Goal: Task Accomplishment & Management: Complete application form

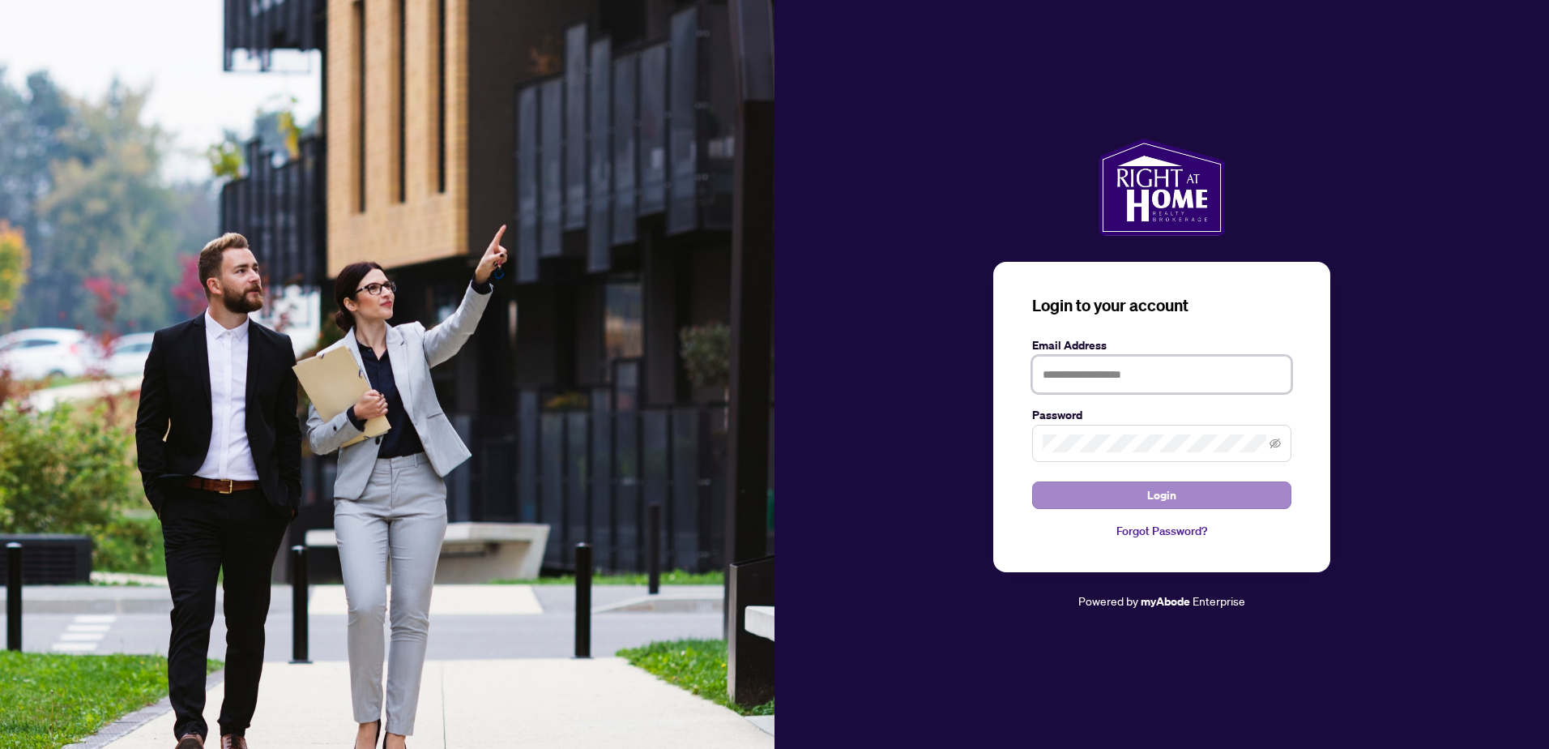
type input "**********"
click at [1103, 489] on button "Login" at bounding box center [1161, 495] width 259 height 28
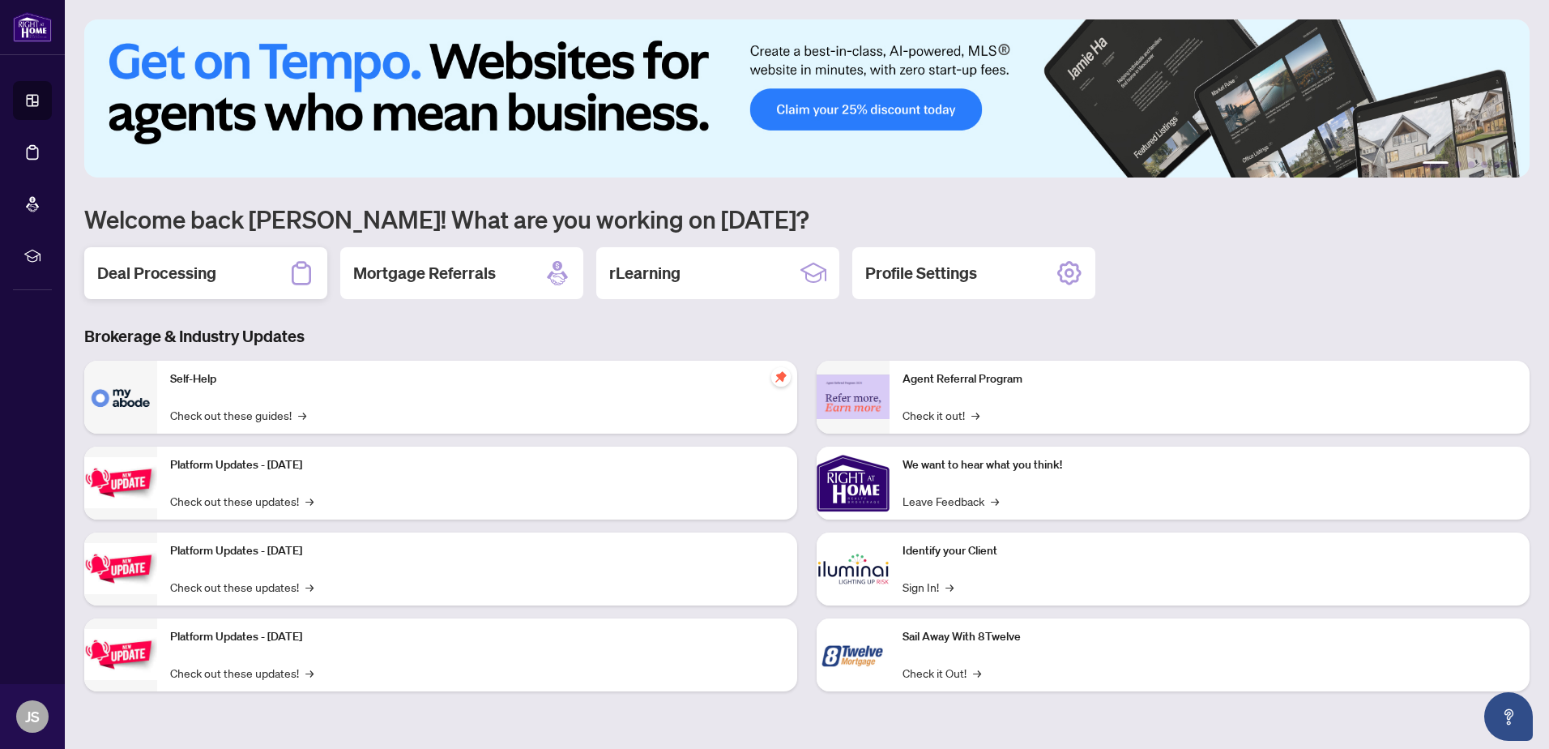
click at [236, 287] on div "Deal Processing" at bounding box center [205, 273] width 243 height 52
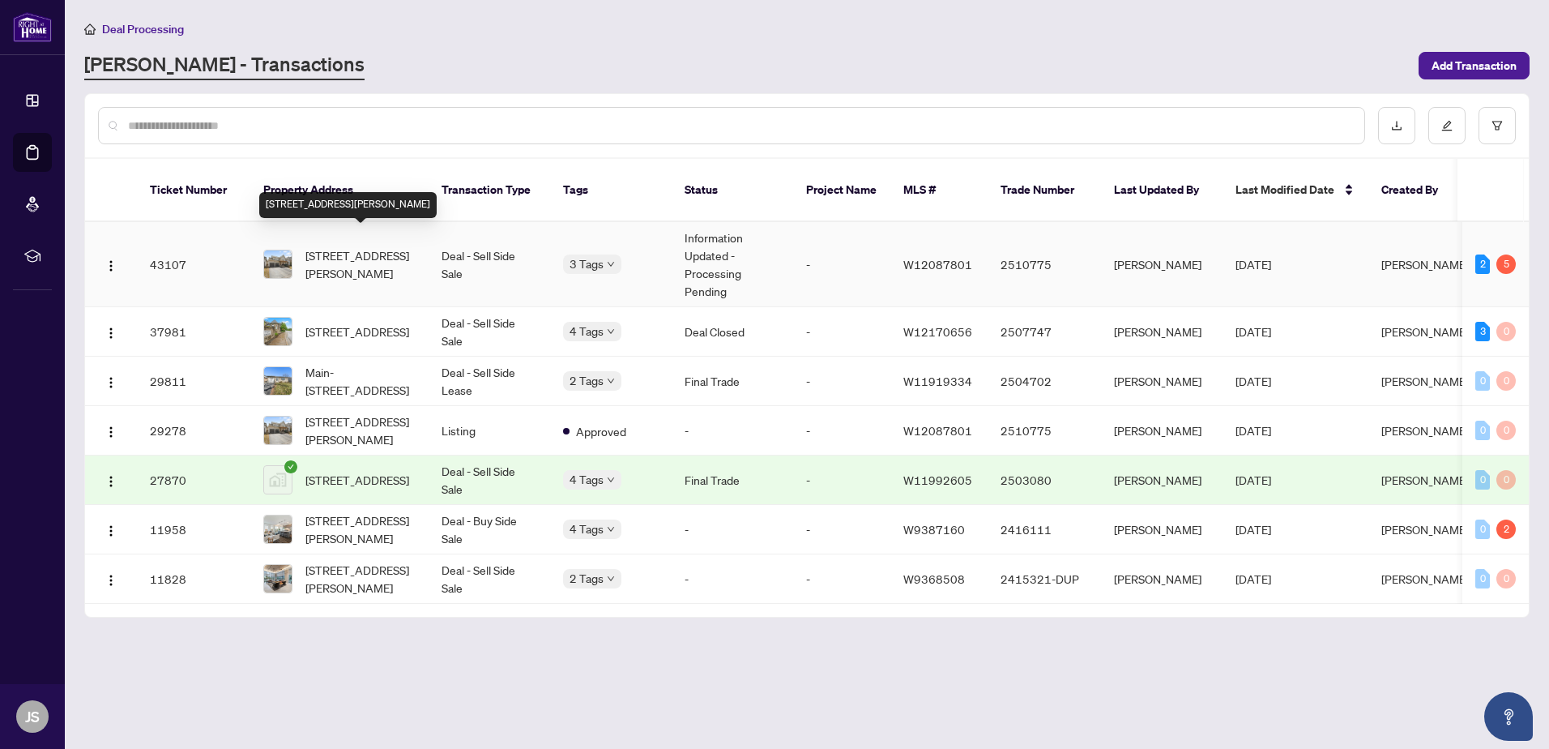
click at [362, 246] on span "[STREET_ADDRESS][PERSON_NAME]" at bounding box center [360, 264] width 110 height 36
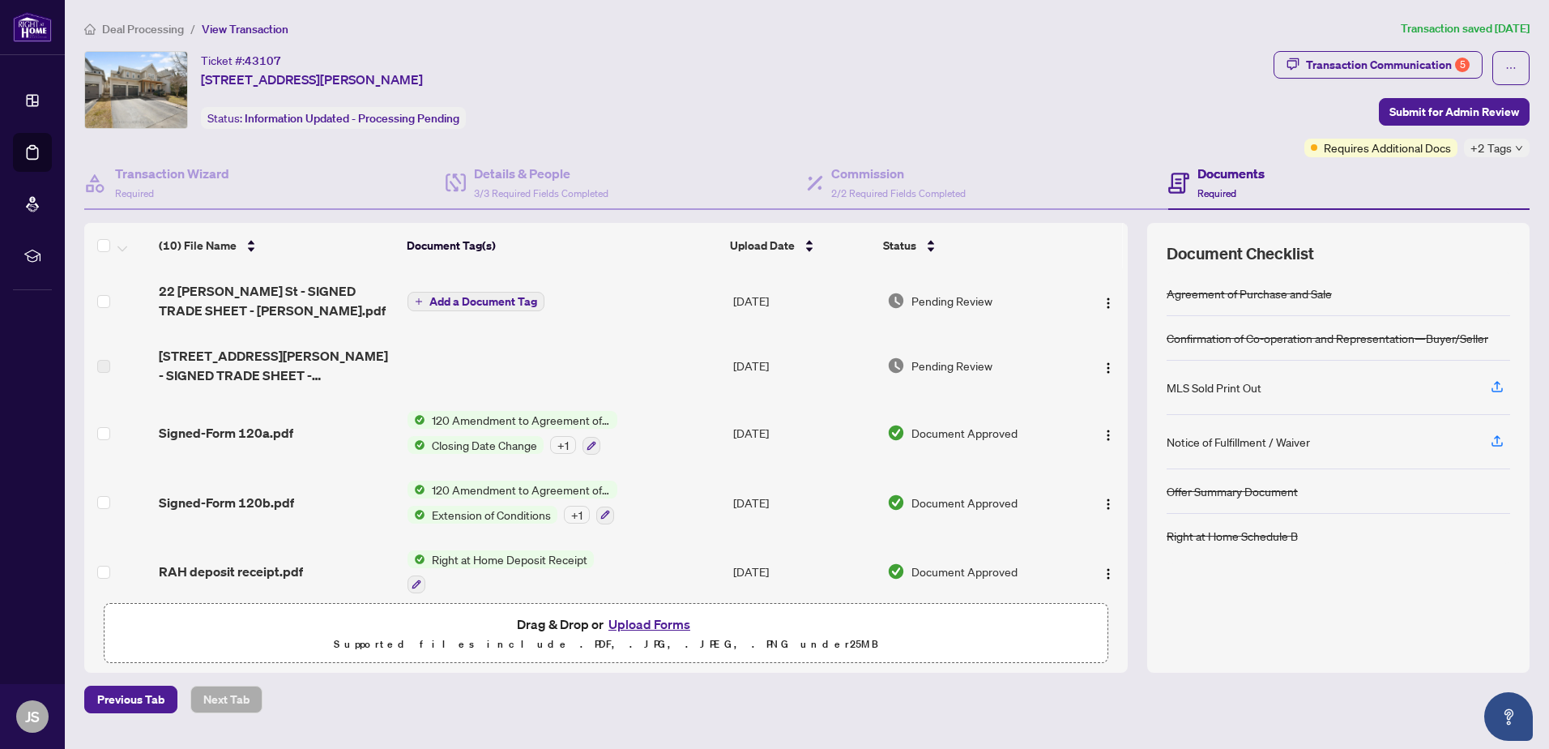
click at [647, 624] on button "Upload Forms" at bounding box center [650, 623] width 92 height 21
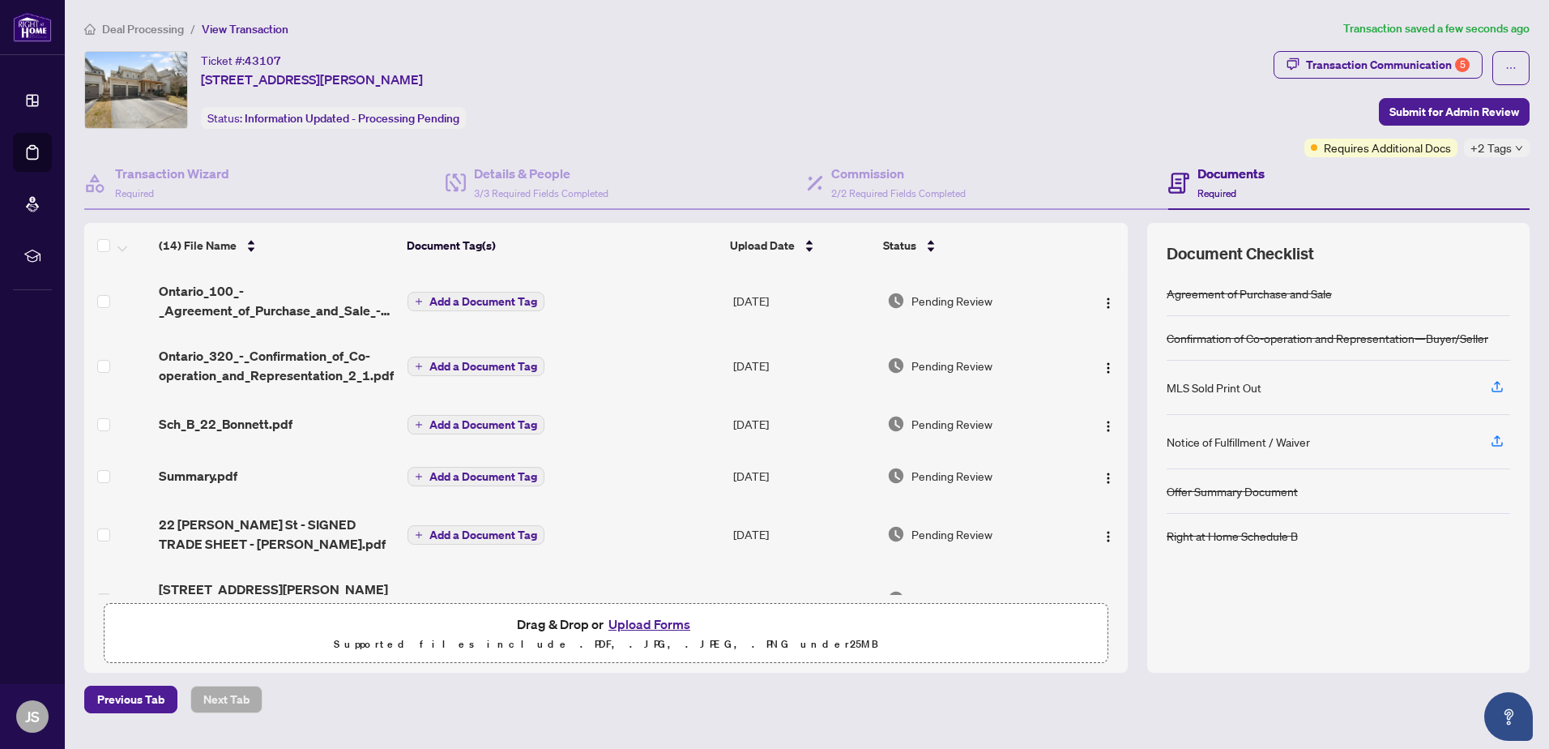
click at [423, 306] on button "Add a Document Tag" at bounding box center [476, 301] width 137 height 19
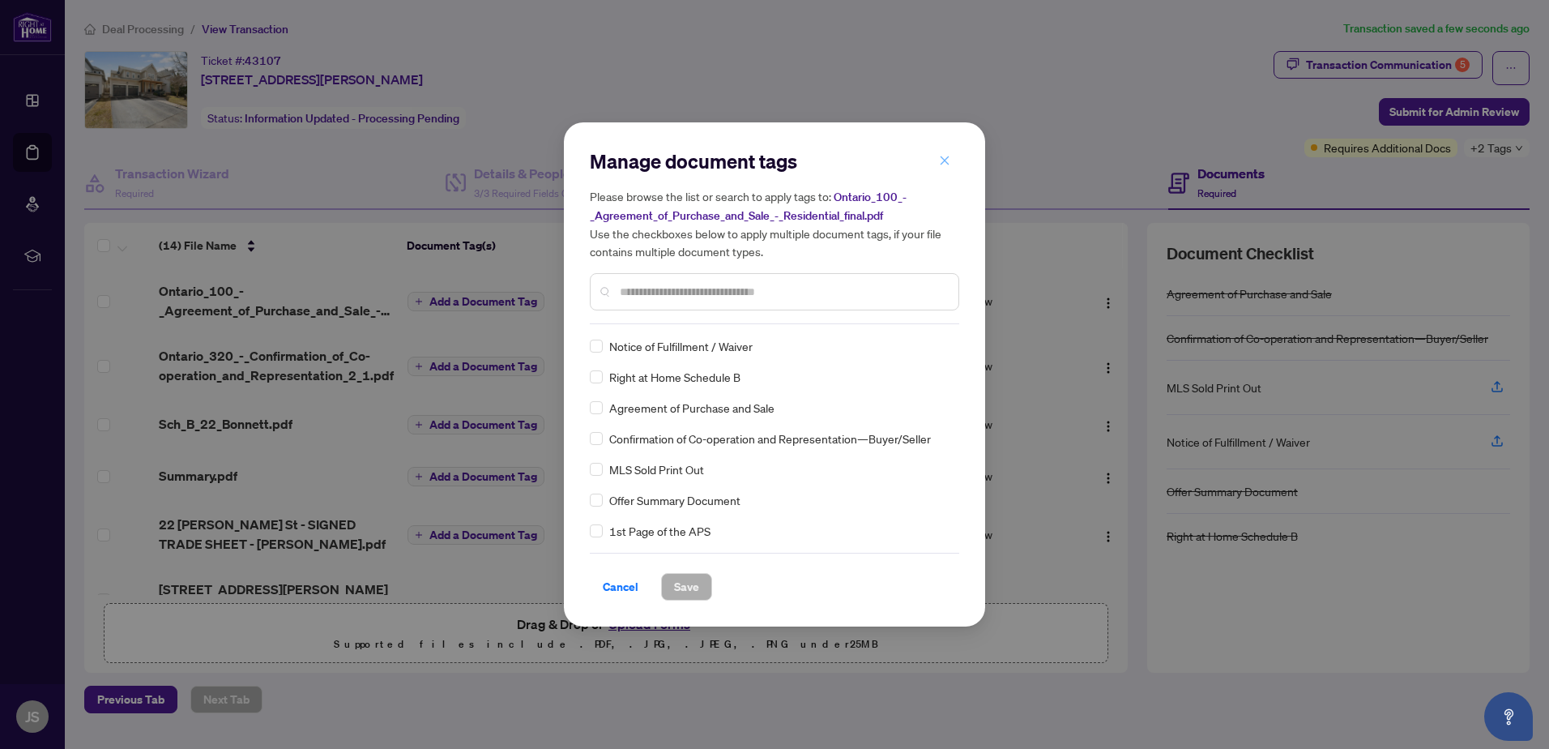
click at [939, 164] on icon "close" at bounding box center [944, 160] width 11 height 11
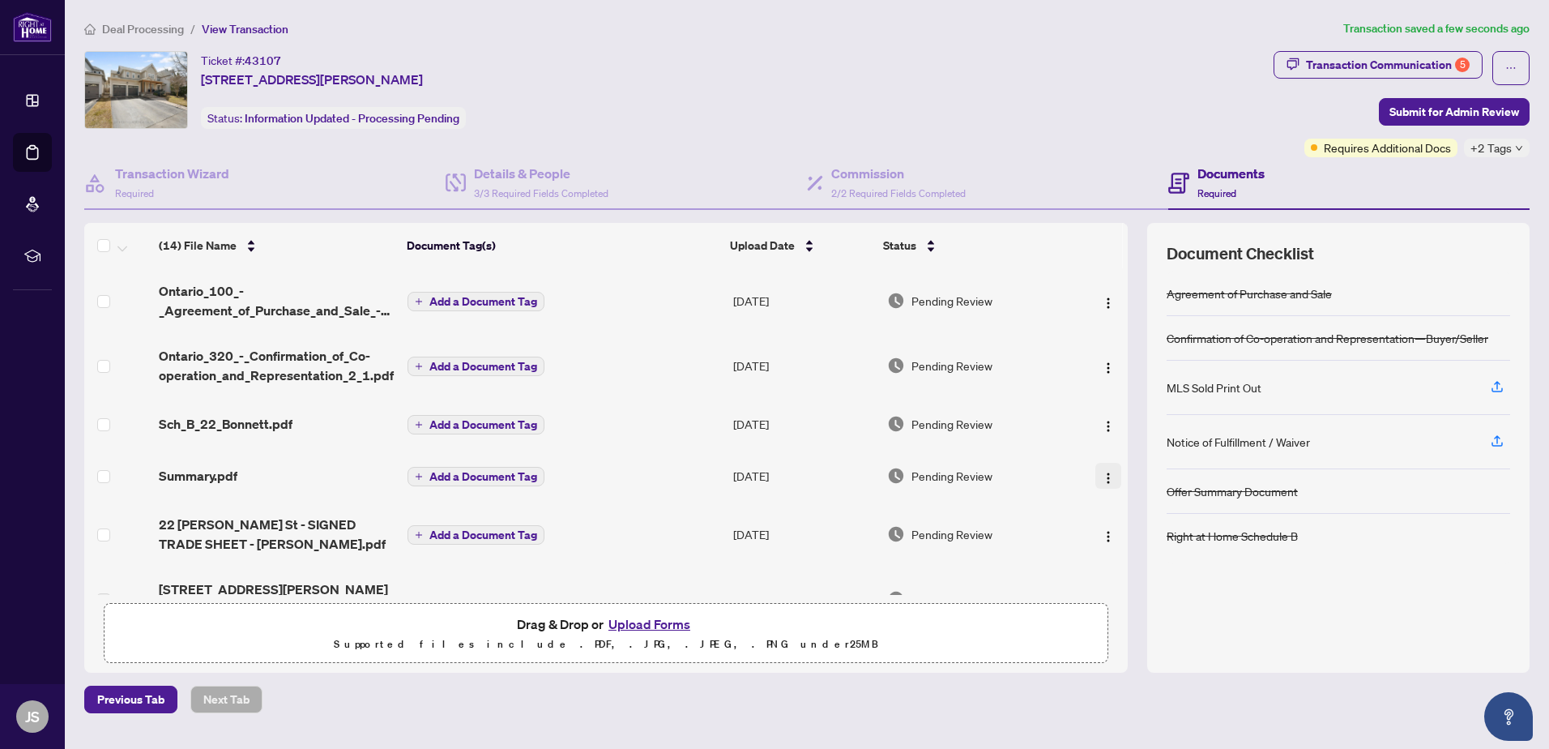
click at [1102, 478] on img "button" at bounding box center [1108, 478] width 13 height 13
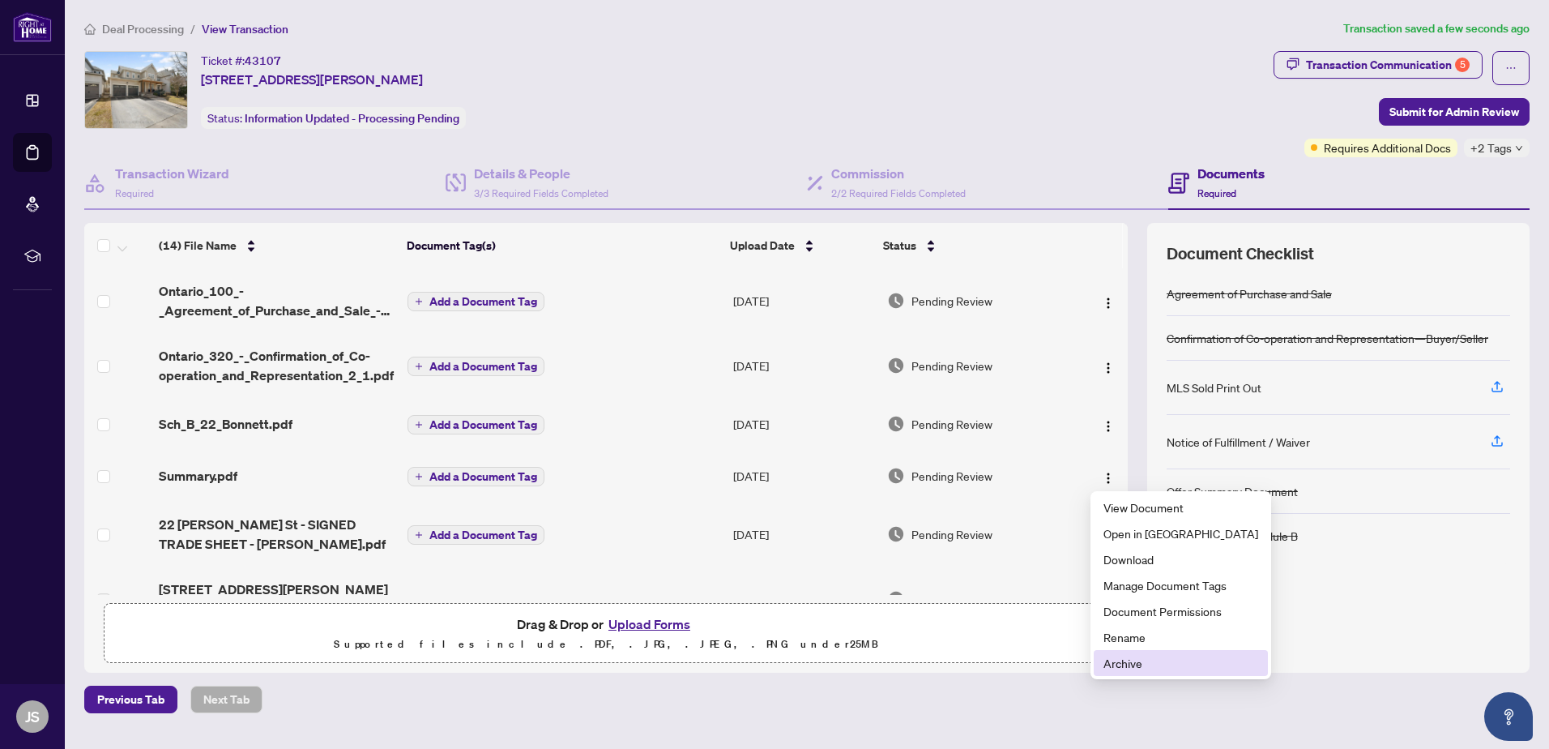
click at [1132, 664] on span "Archive" at bounding box center [1181, 663] width 155 height 18
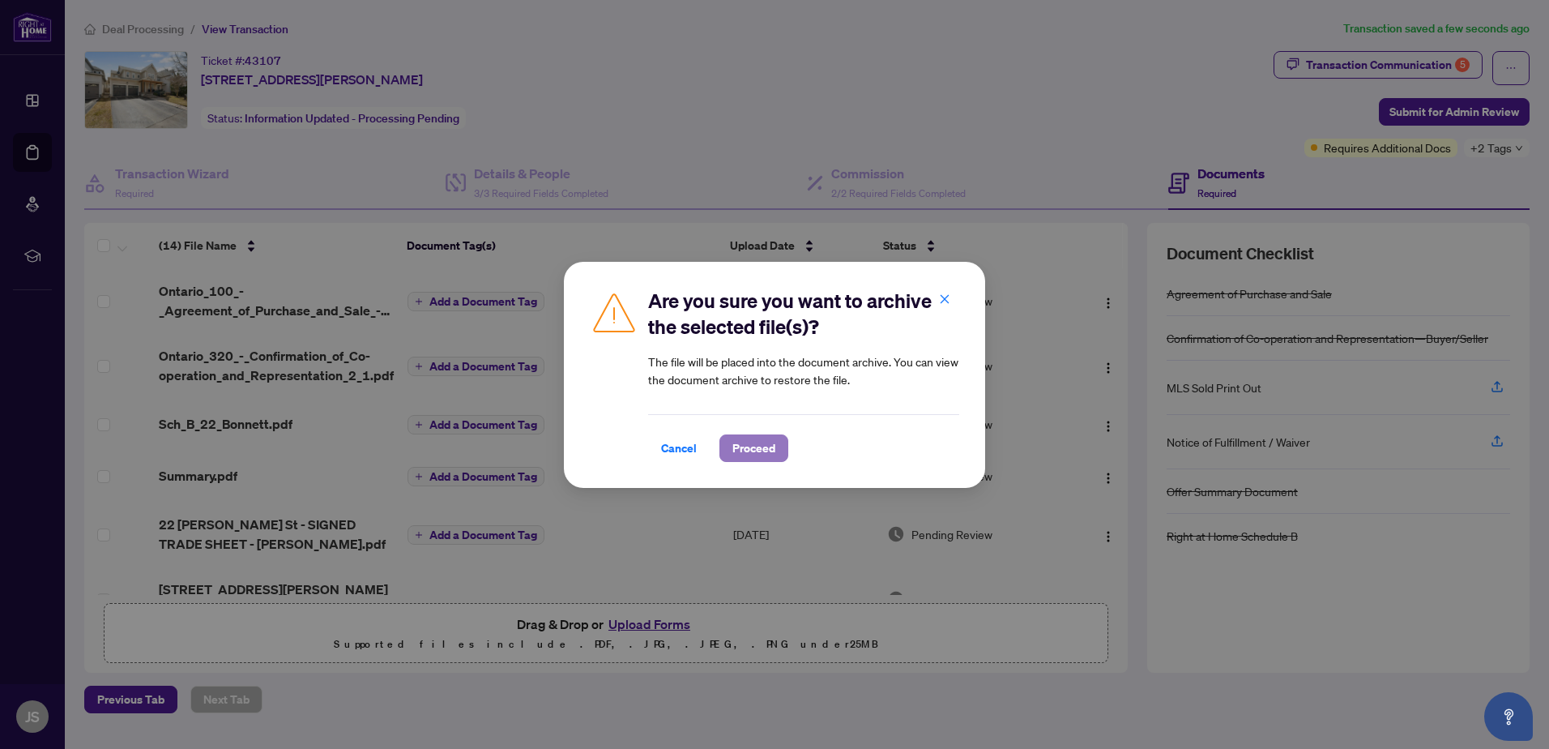
click at [745, 455] on span "Proceed" at bounding box center [754, 448] width 43 height 26
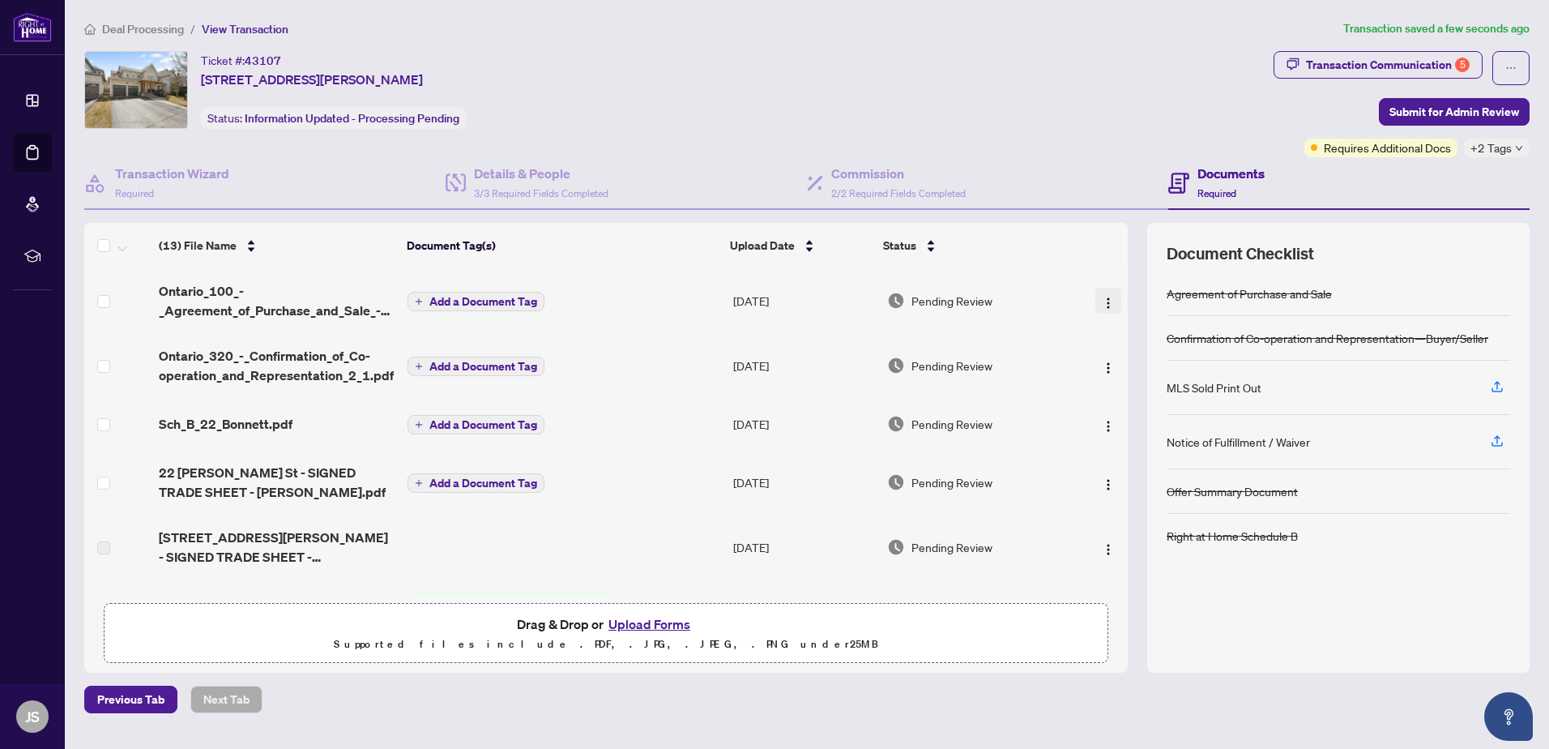
click at [1102, 308] on span "button" at bounding box center [1108, 301] width 13 height 18
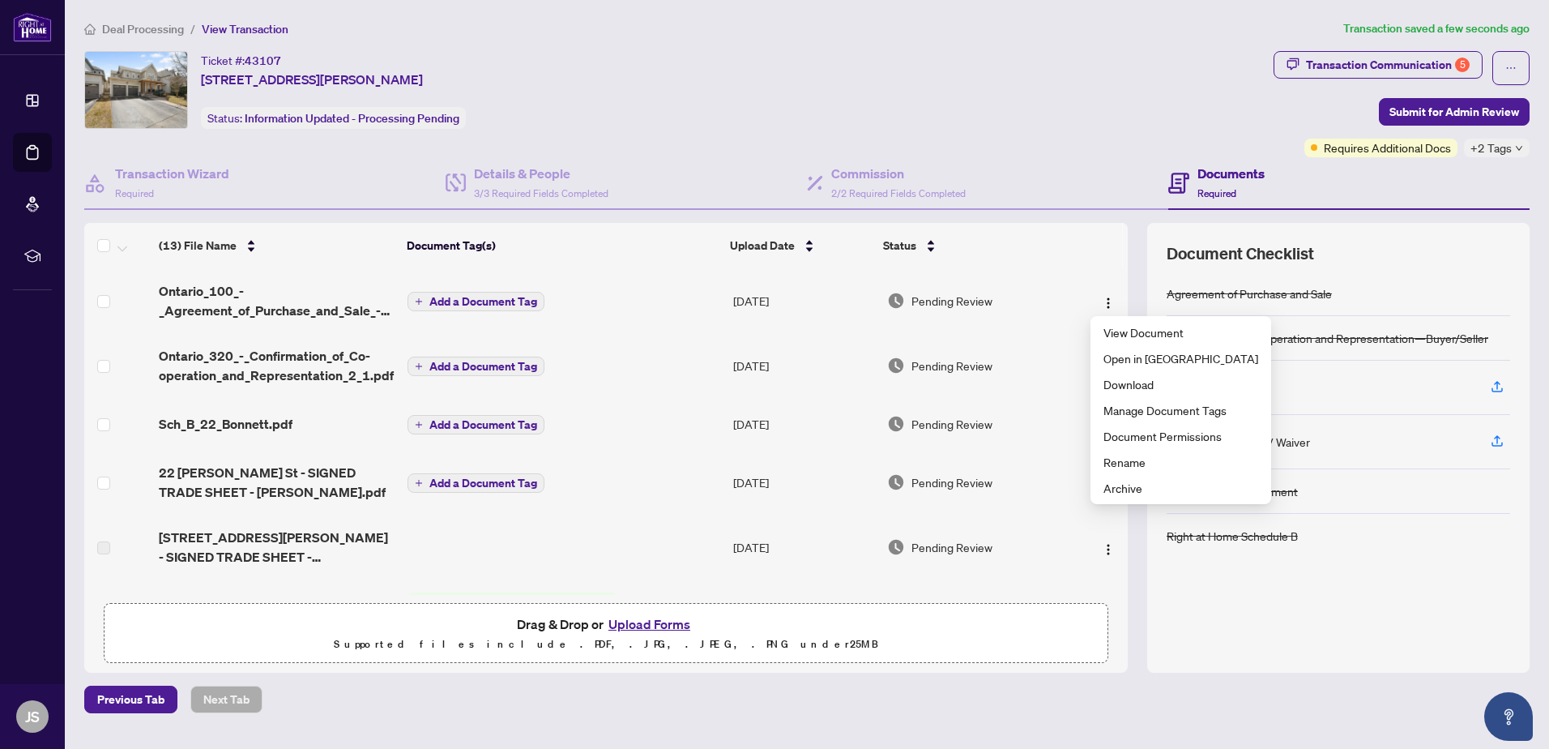
click at [523, 305] on span "Add a Document Tag" at bounding box center [483, 301] width 108 height 11
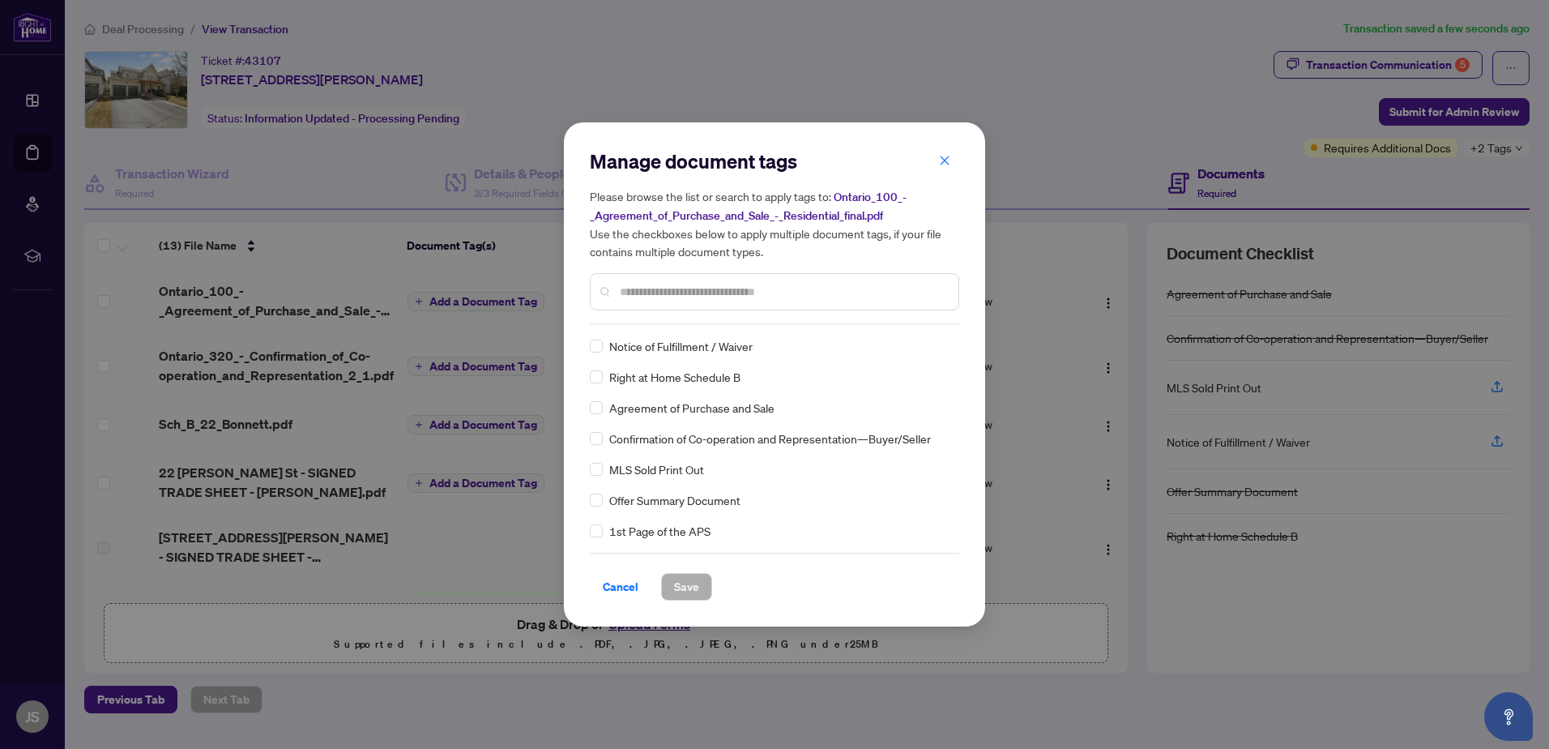
click at [700, 285] on input "text" at bounding box center [783, 292] width 326 height 18
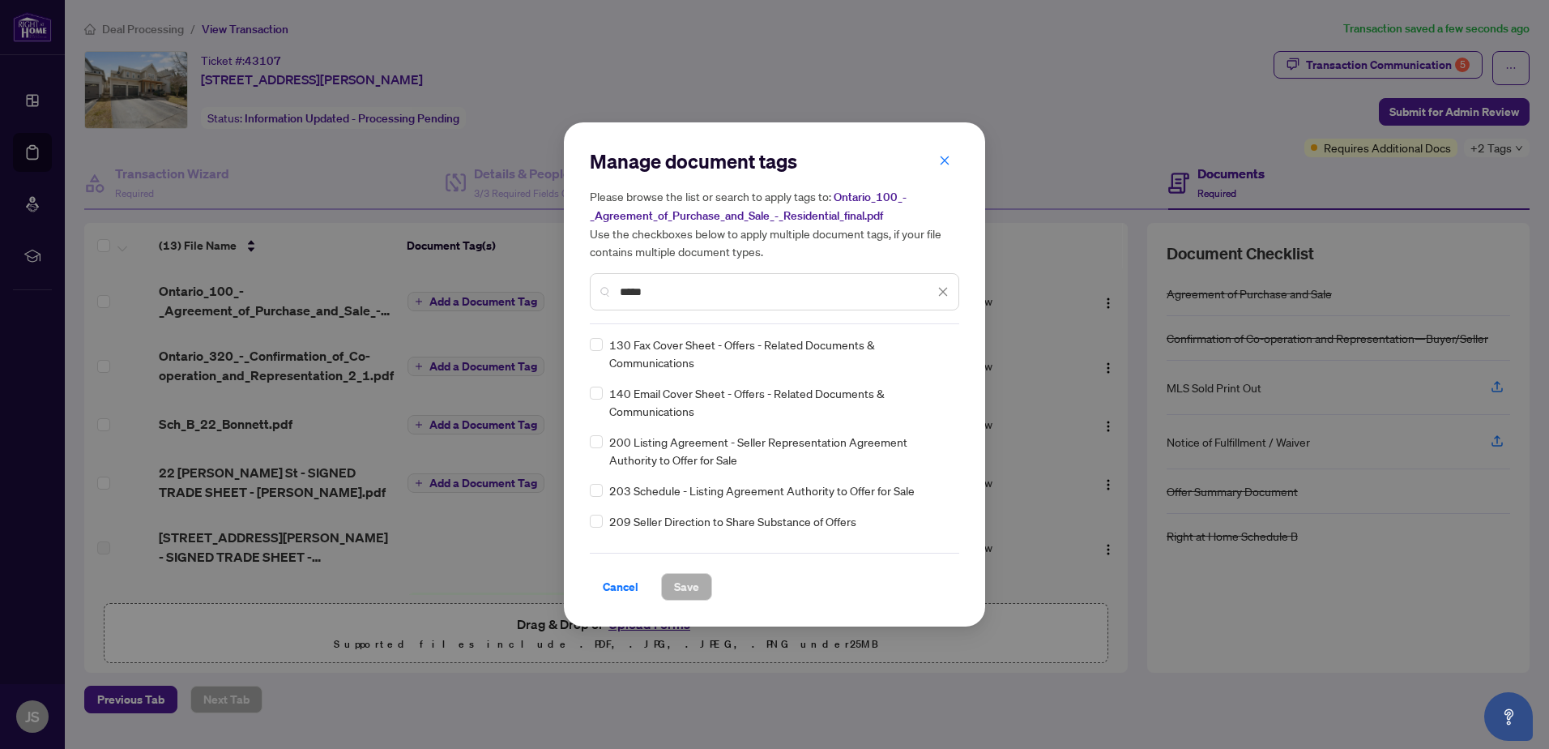
scroll to position [162, 0]
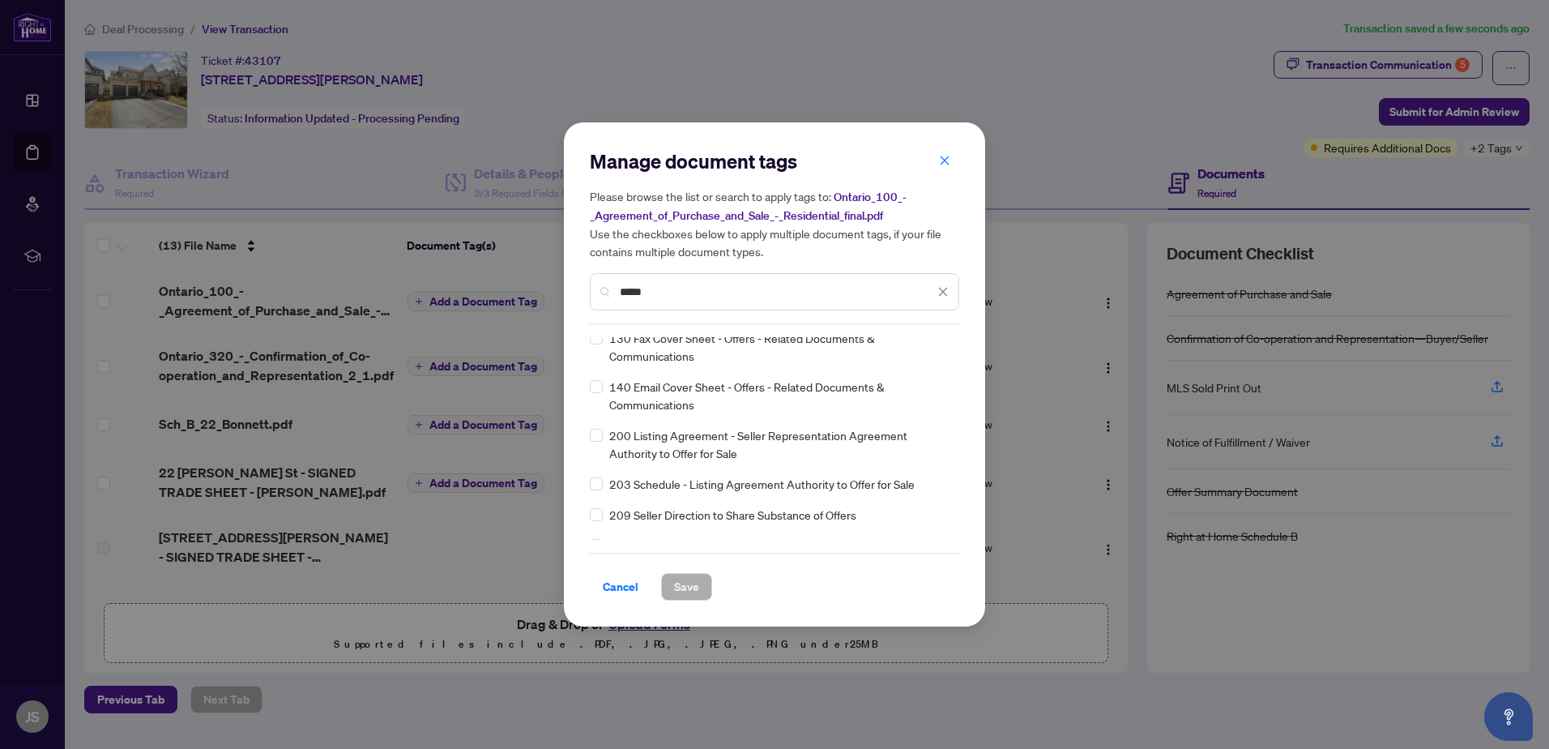
drag, startPoint x: 670, startPoint y: 292, endPoint x: 560, endPoint y: 296, distance: 110.3
click at [560, 296] on div "Manage document tags Please browse the list or search to apply tags to: Ontario…" at bounding box center [774, 374] width 1549 height 749
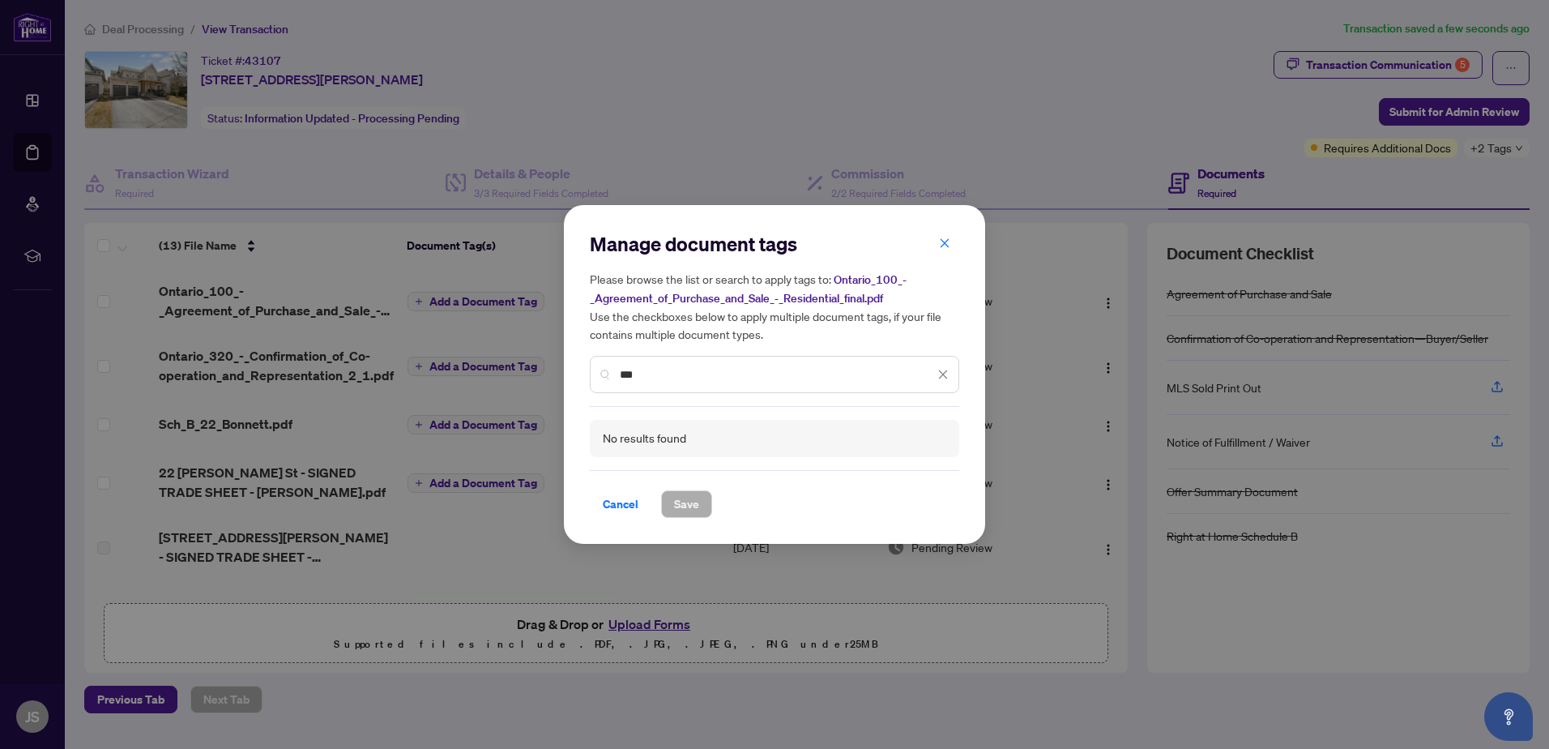
drag, startPoint x: 666, startPoint y: 378, endPoint x: 570, endPoint y: 381, distance: 95.6
click at [570, 381] on div "Manage document tags Please browse the list or search to apply tags to: Ontario…" at bounding box center [774, 374] width 421 height 339
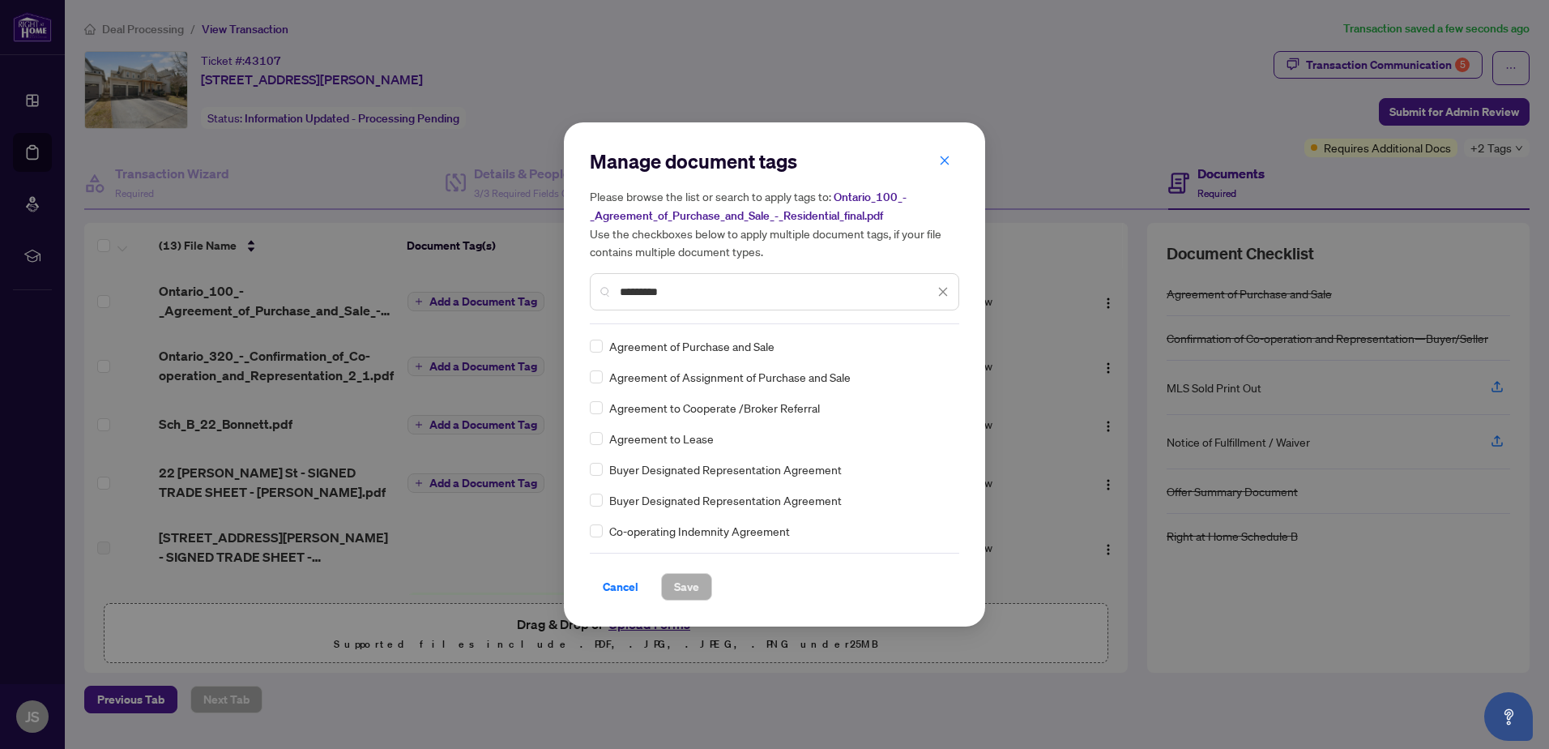
type input "*********"
click at [731, 352] on span "Agreement of Purchase and Sale" at bounding box center [691, 346] width 165 height 18
click at [596, 352] on label at bounding box center [596, 346] width 13 height 18
click at [694, 592] on span "Save" at bounding box center [686, 587] width 25 height 26
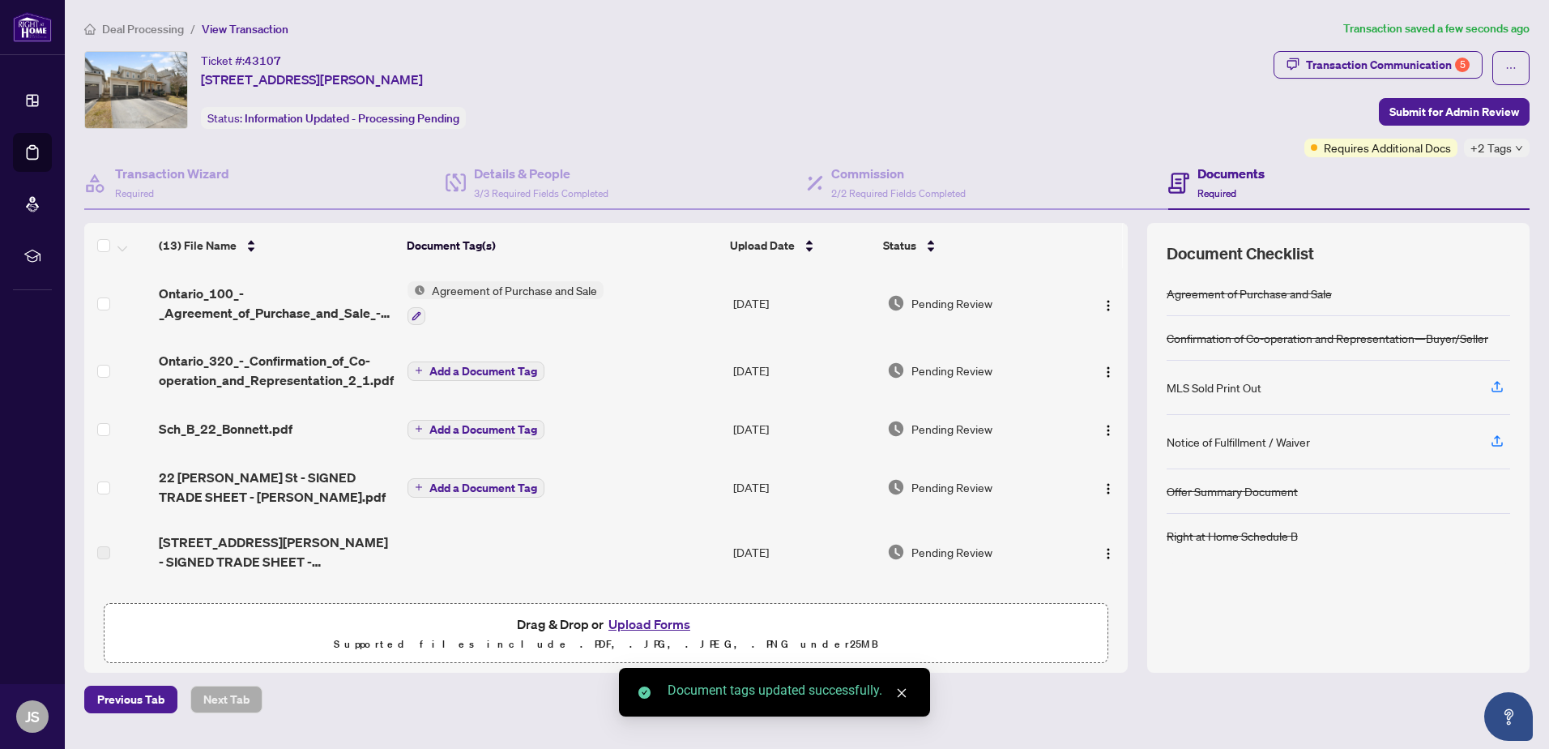
click at [446, 371] on span "Add a Document Tag" at bounding box center [483, 370] width 108 height 11
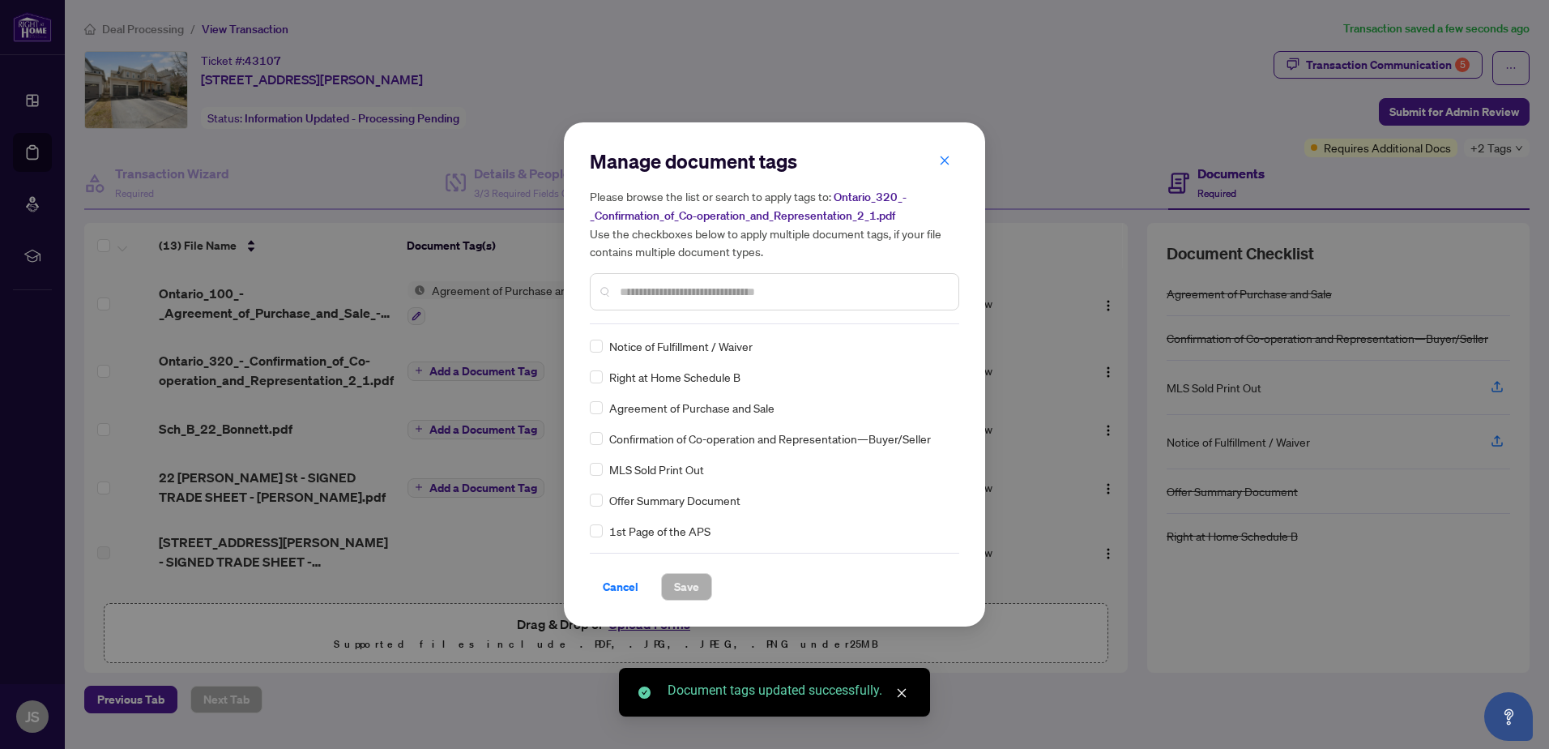
click at [639, 314] on div "Manage document tags Please browse the list or search to apply tags to: Ontario…" at bounding box center [775, 236] width 370 height 176
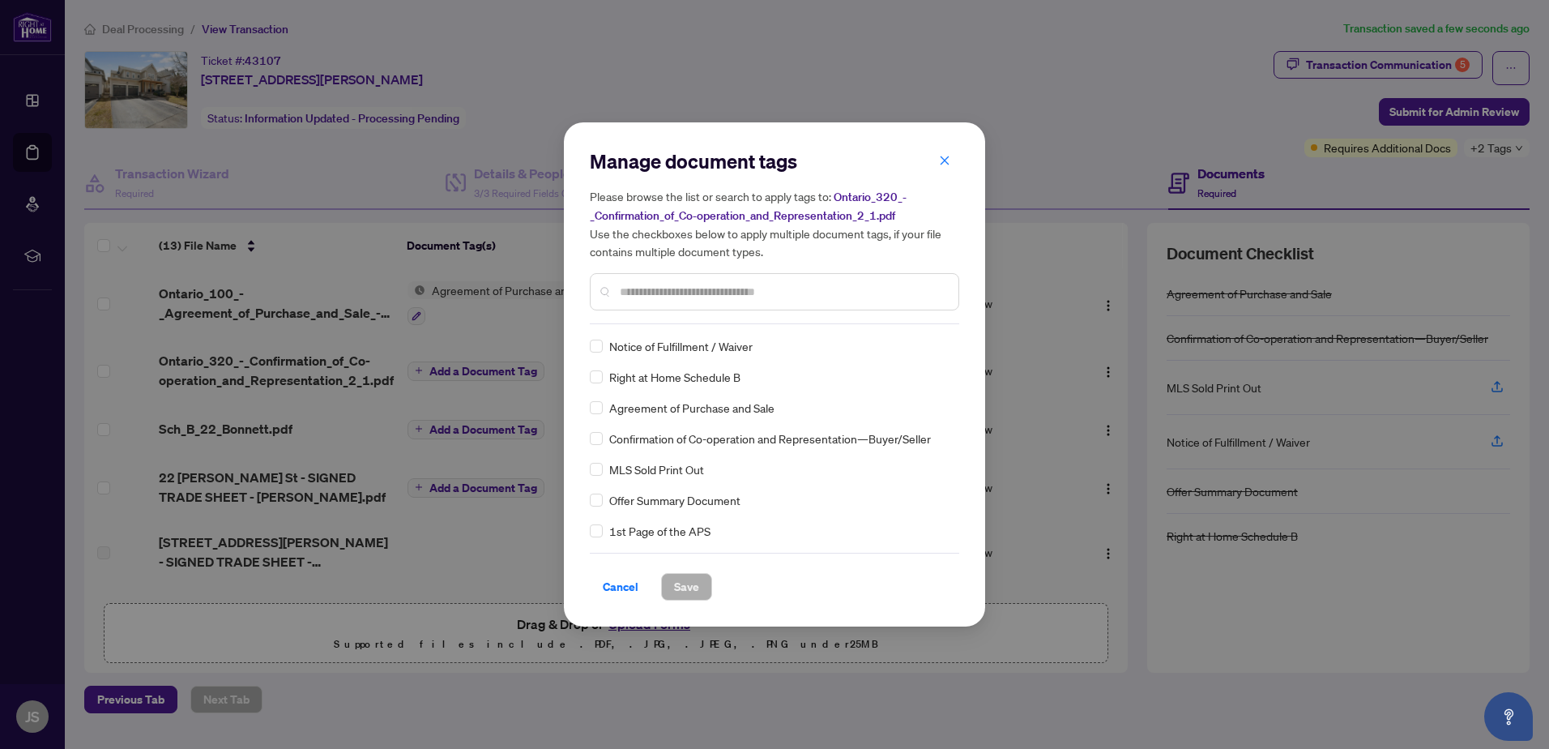
click at [656, 297] on input "text" at bounding box center [783, 292] width 326 height 18
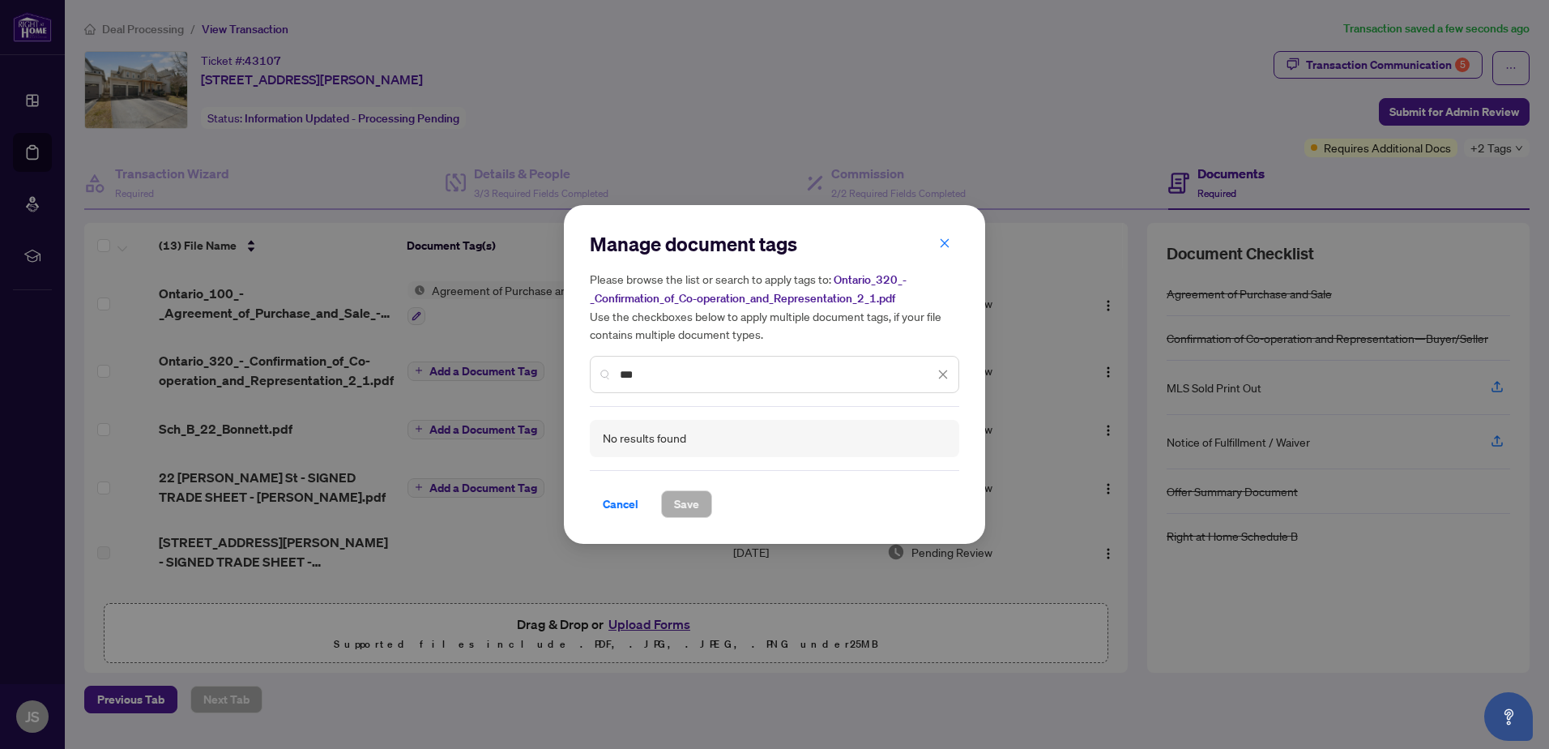
drag, startPoint x: 651, startPoint y: 369, endPoint x: 546, endPoint y: 374, distance: 104.7
click at [582, 374] on div "Manage document tags Please browse the list or search to apply tags to: Ontario…" at bounding box center [774, 374] width 421 height 339
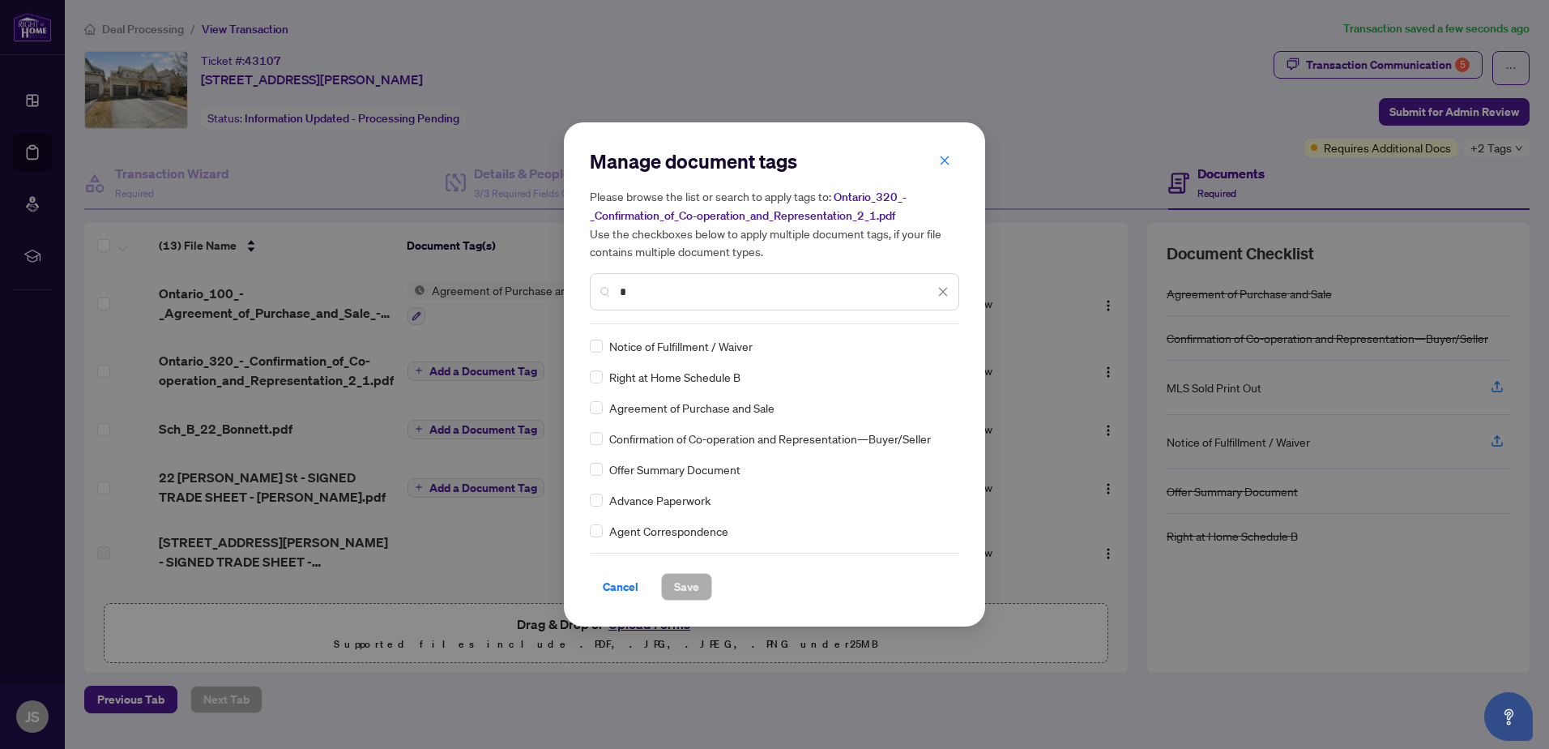
type input "*"
click at [737, 438] on span "Confirmation of Co-operation and Representation—Buyer/Seller" at bounding box center [770, 438] width 322 height 18
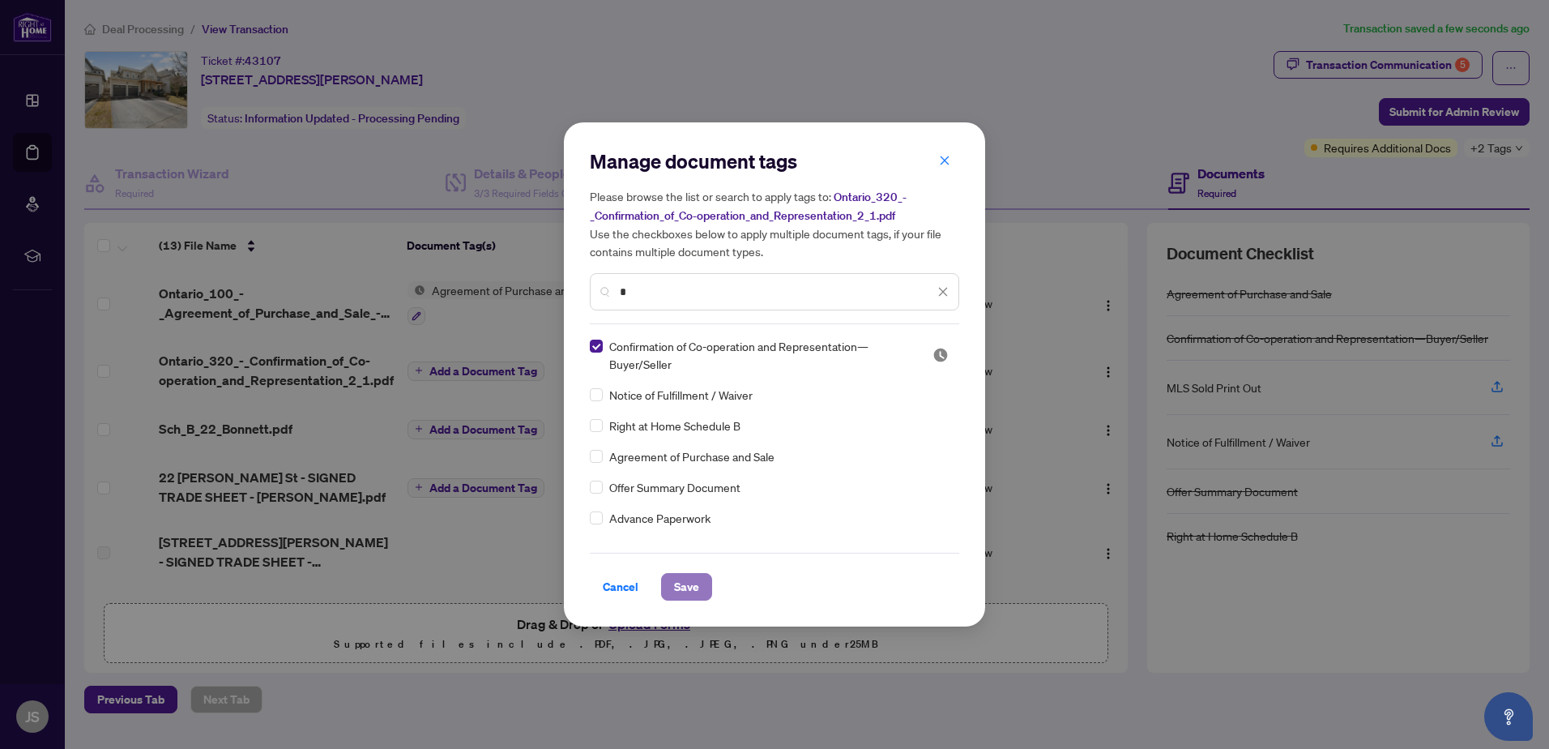
click at [674, 580] on span "Save" at bounding box center [686, 587] width 25 height 26
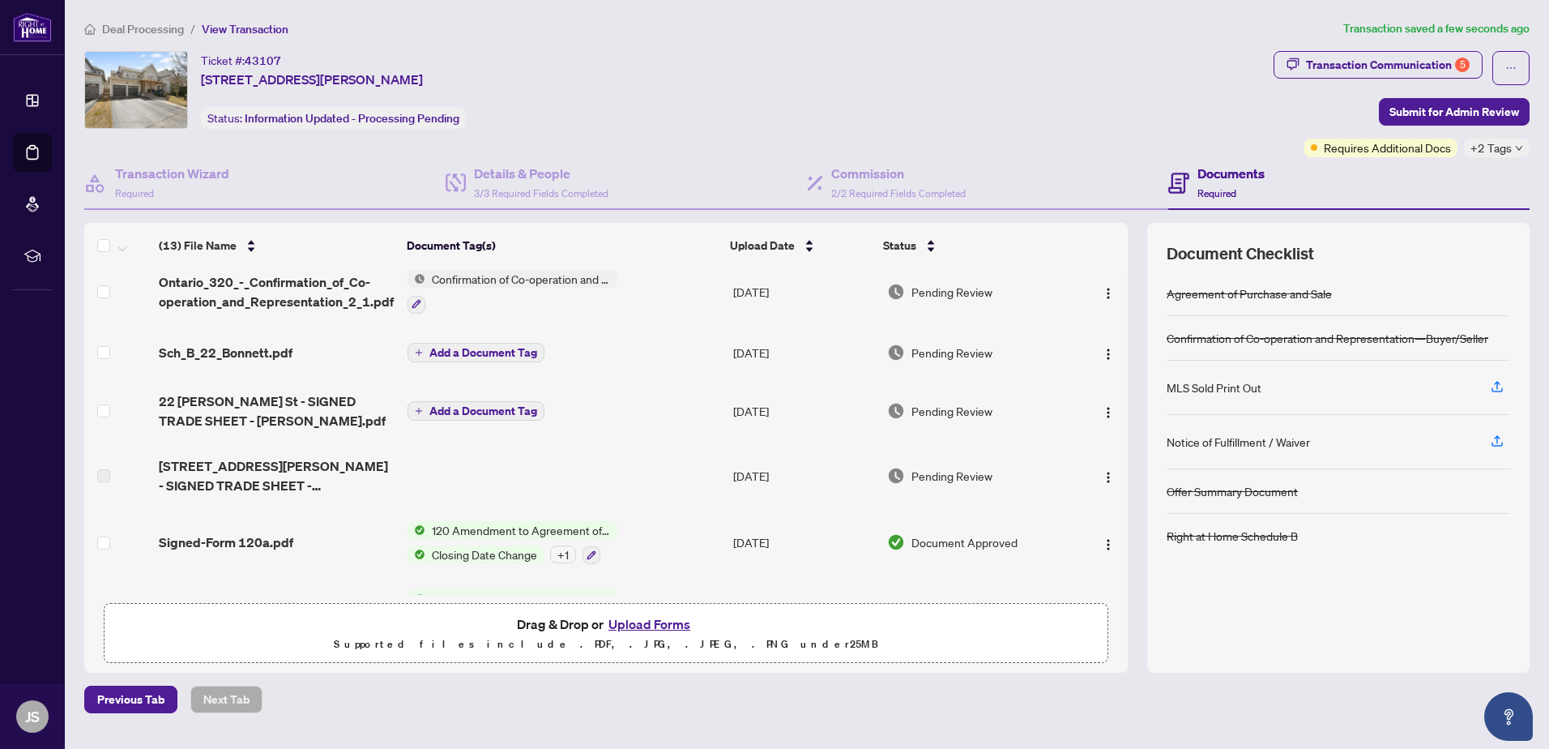
scroll to position [0, 0]
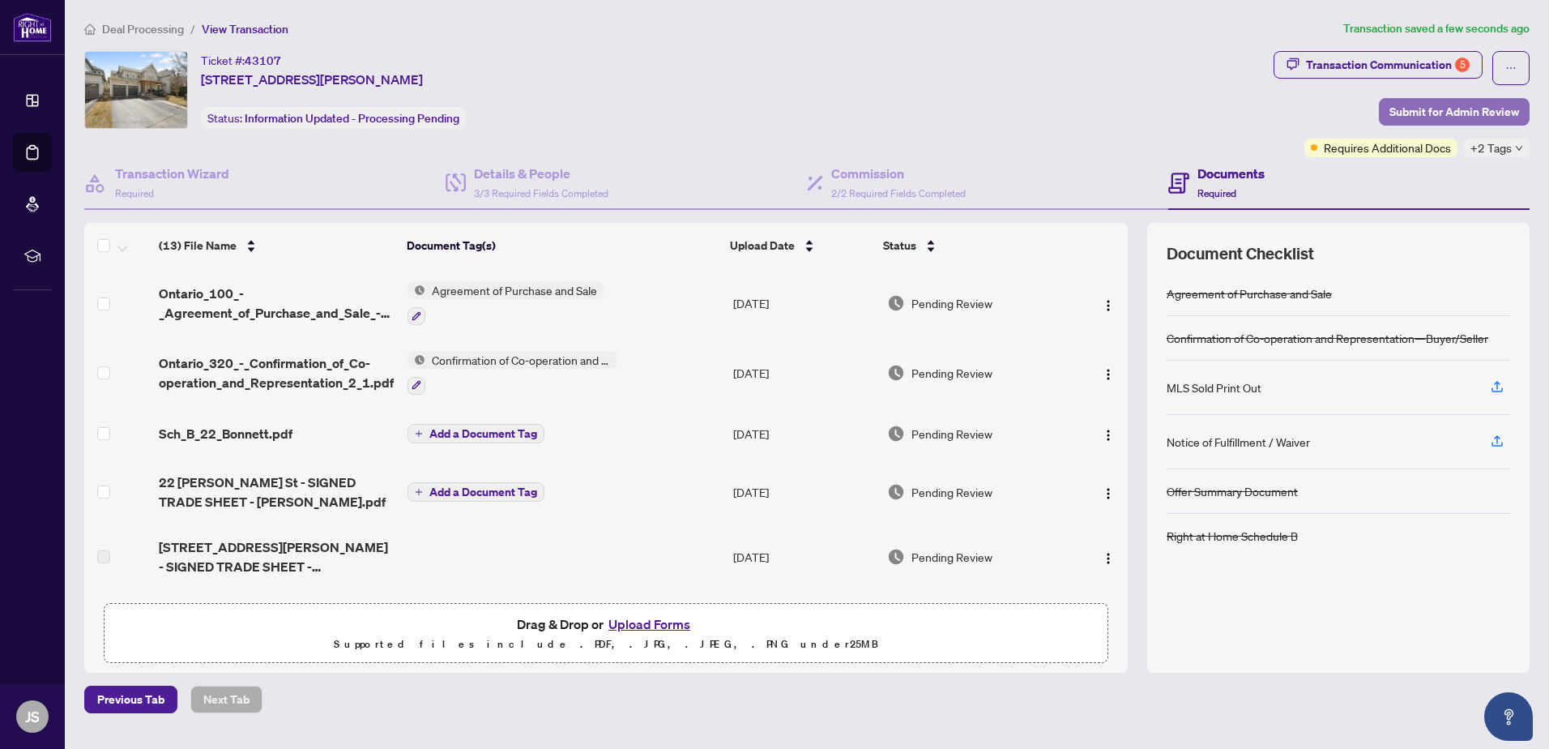
click at [1433, 109] on span "Submit for Admin Review" at bounding box center [1455, 112] width 130 height 26
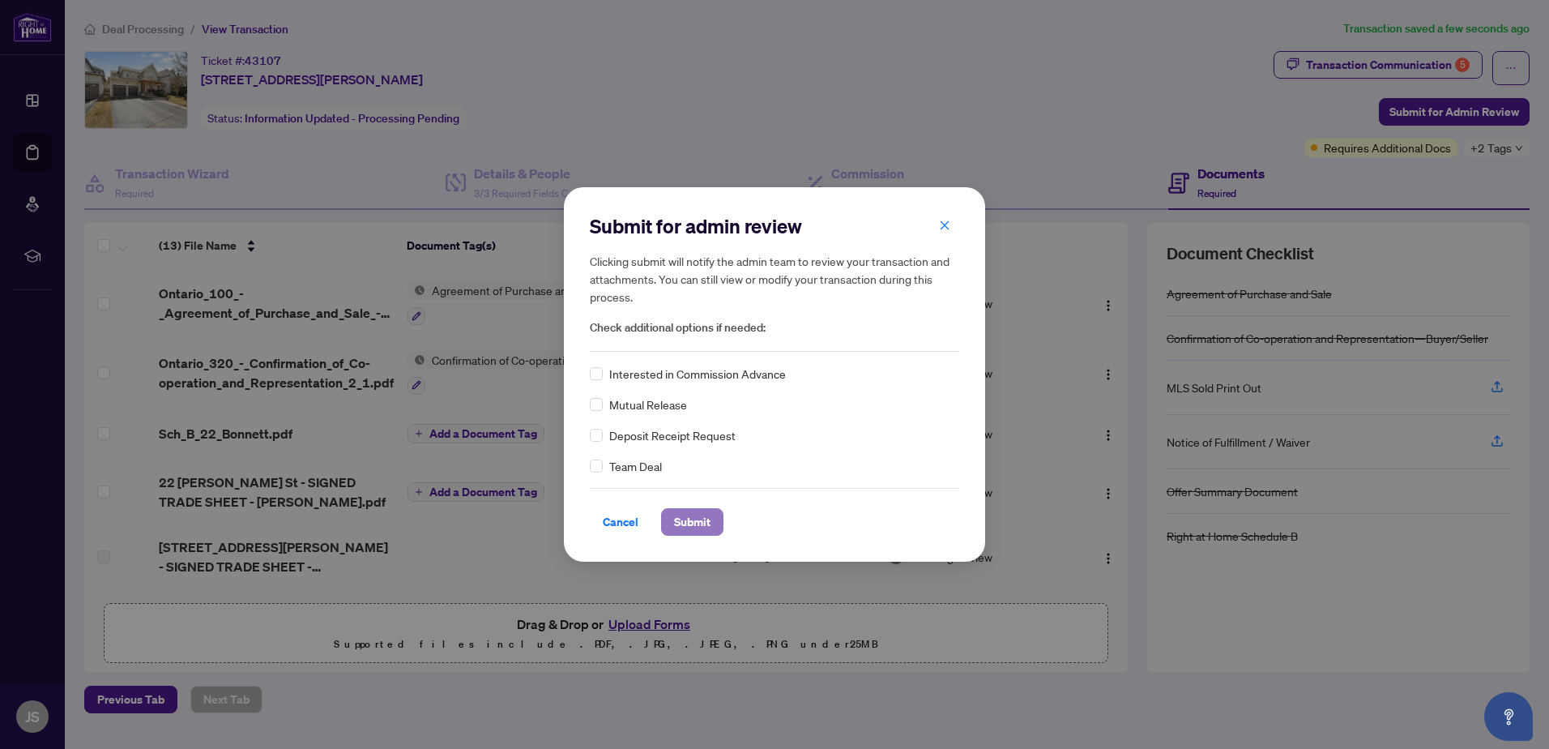
click at [684, 515] on span "Submit" at bounding box center [692, 522] width 36 height 26
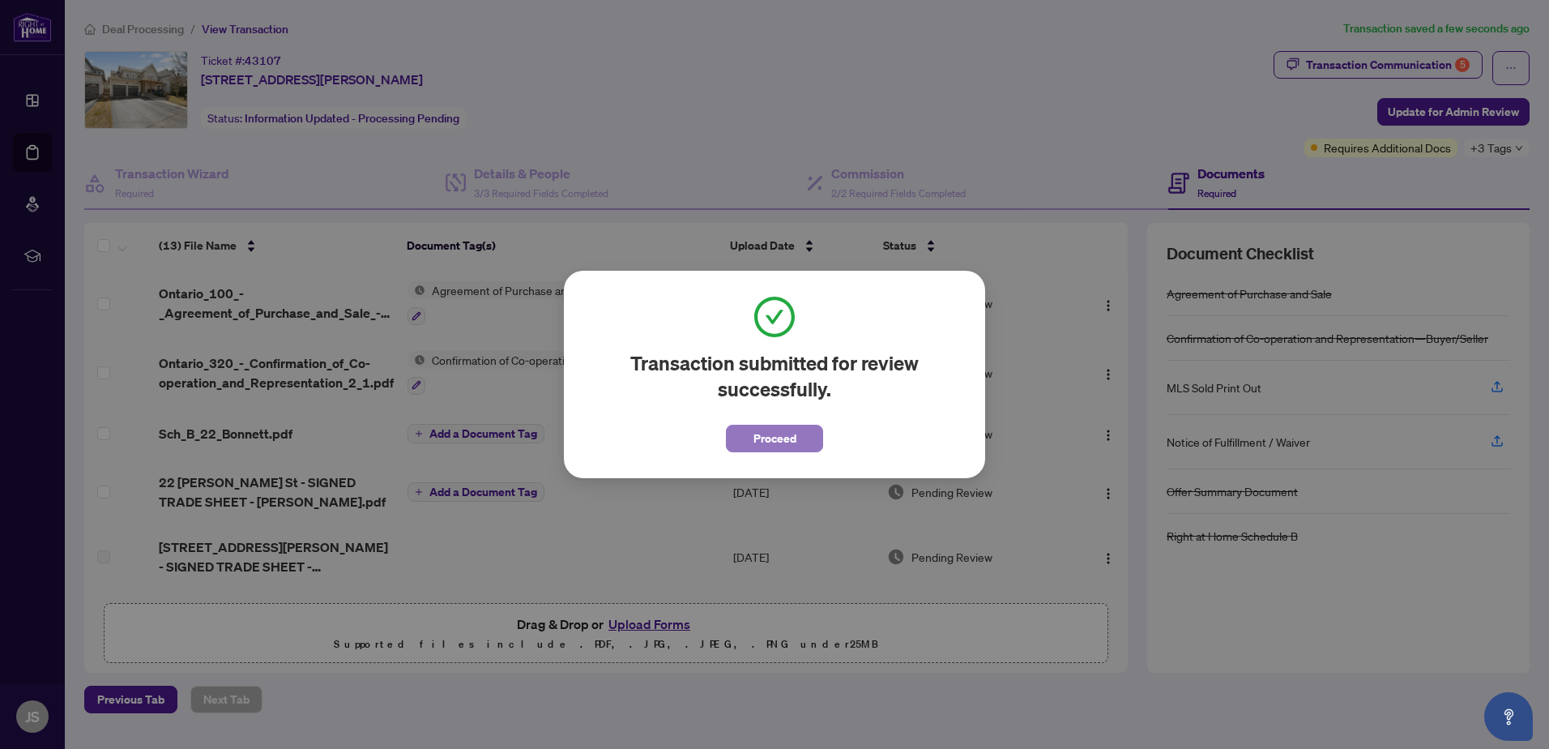
click at [756, 437] on span "Proceed" at bounding box center [775, 438] width 43 height 26
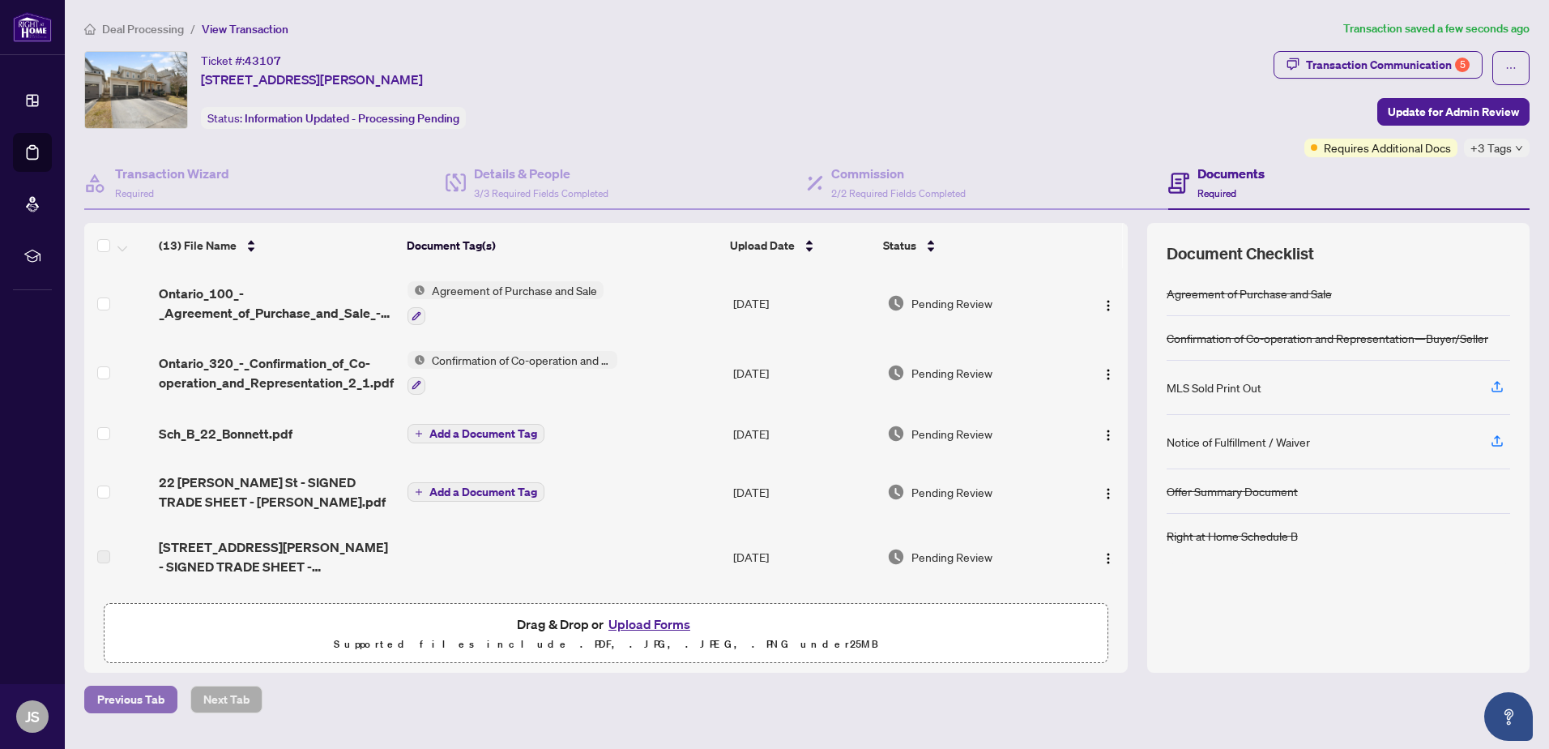
click at [142, 699] on span "Previous Tab" at bounding box center [130, 699] width 67 height 26
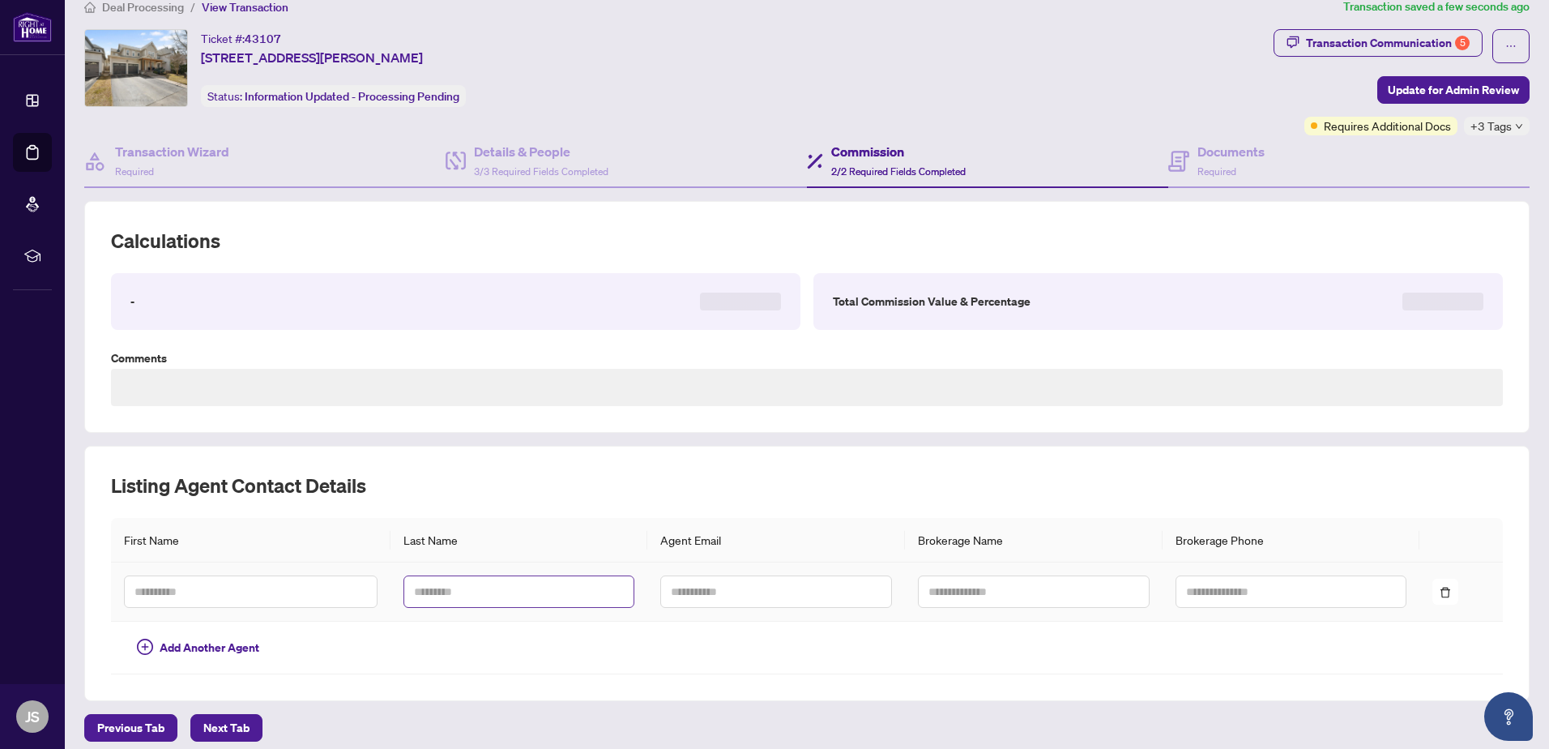
scroll to position [33, 0]
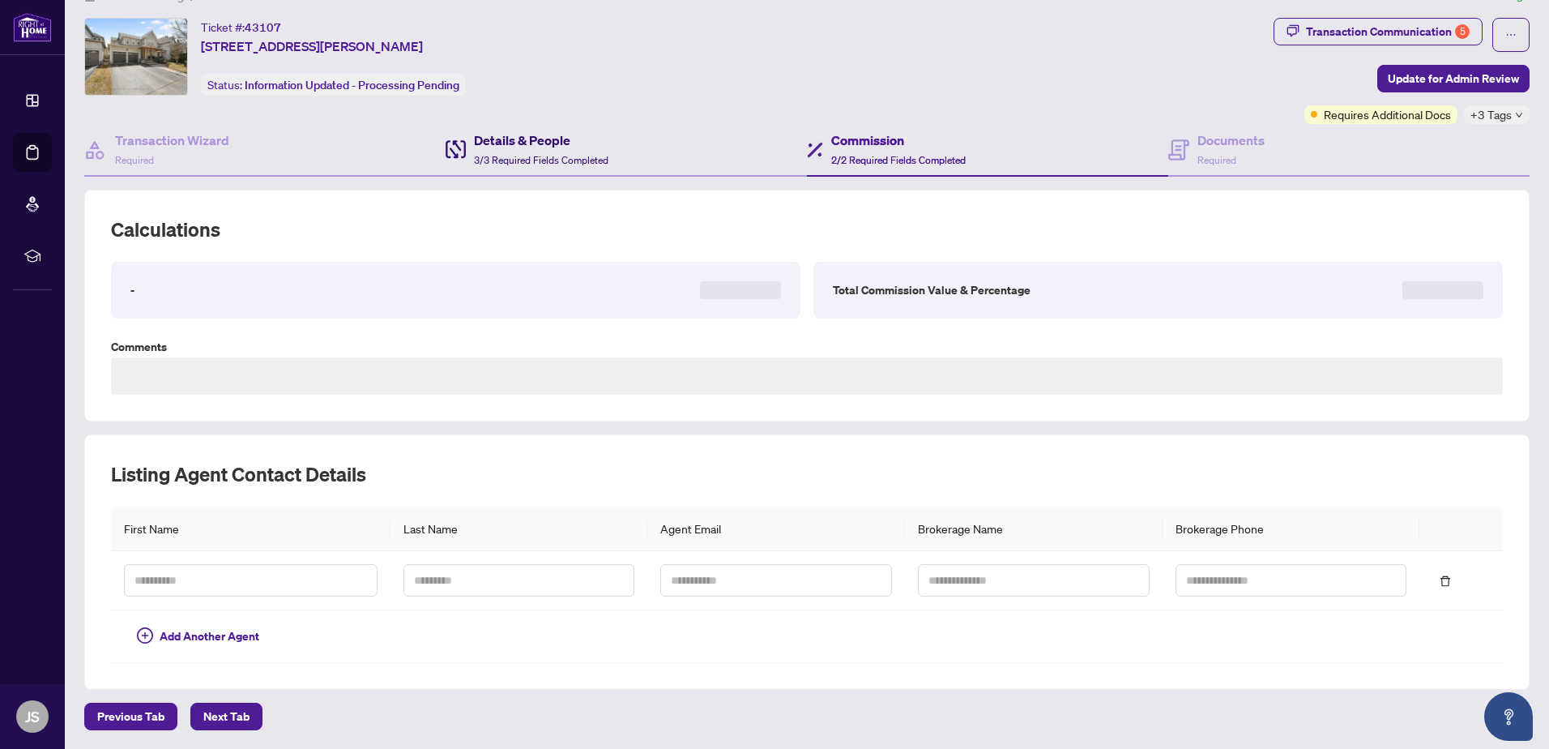
click at [504, 147] on h4 "Details & People" at bounding box center [541, 139] width 135 height 19
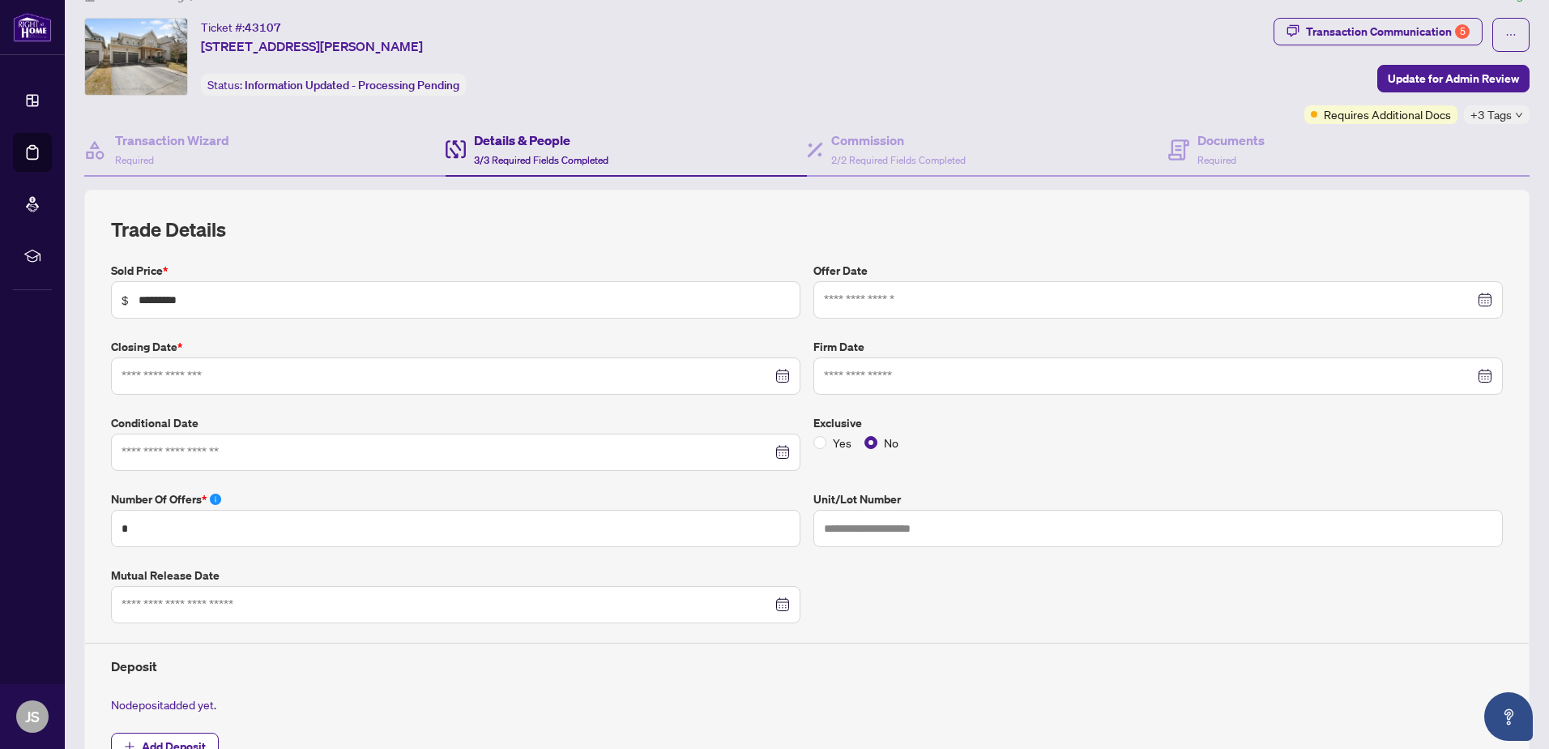
type input "**********"
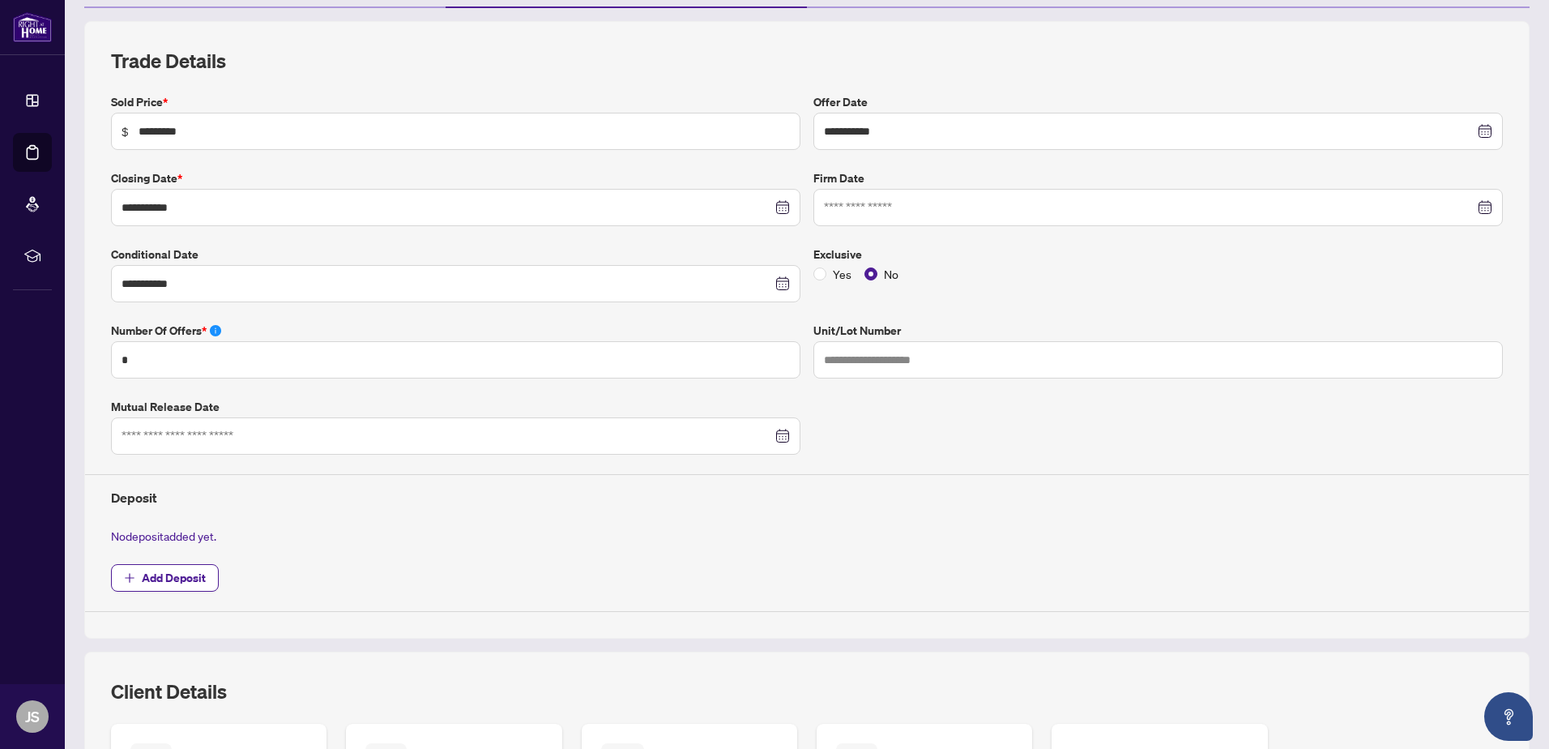
scroll to position [114, 0]
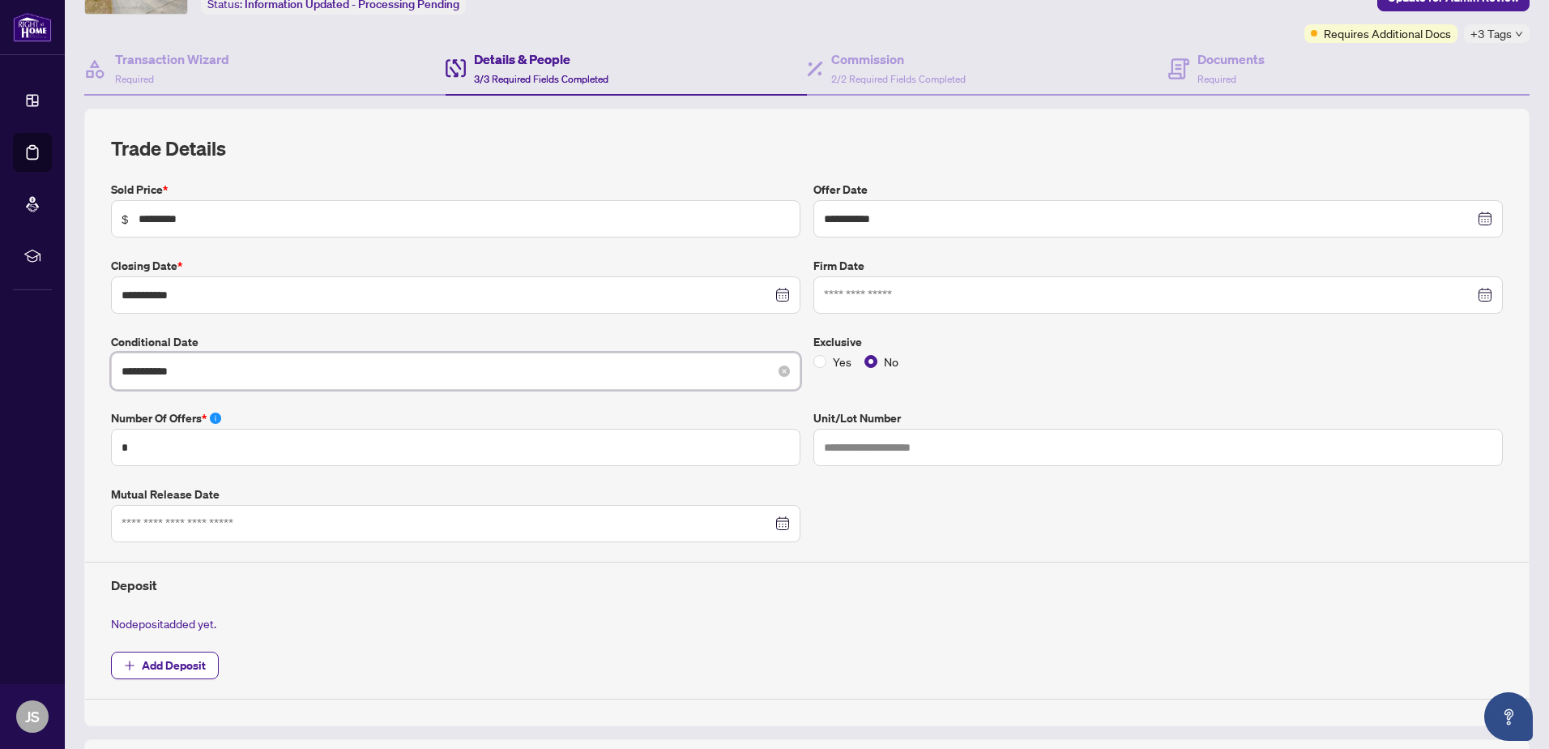
click at [233, 370] on input "**********" at bounding box center [447, 371] width 651 height 18
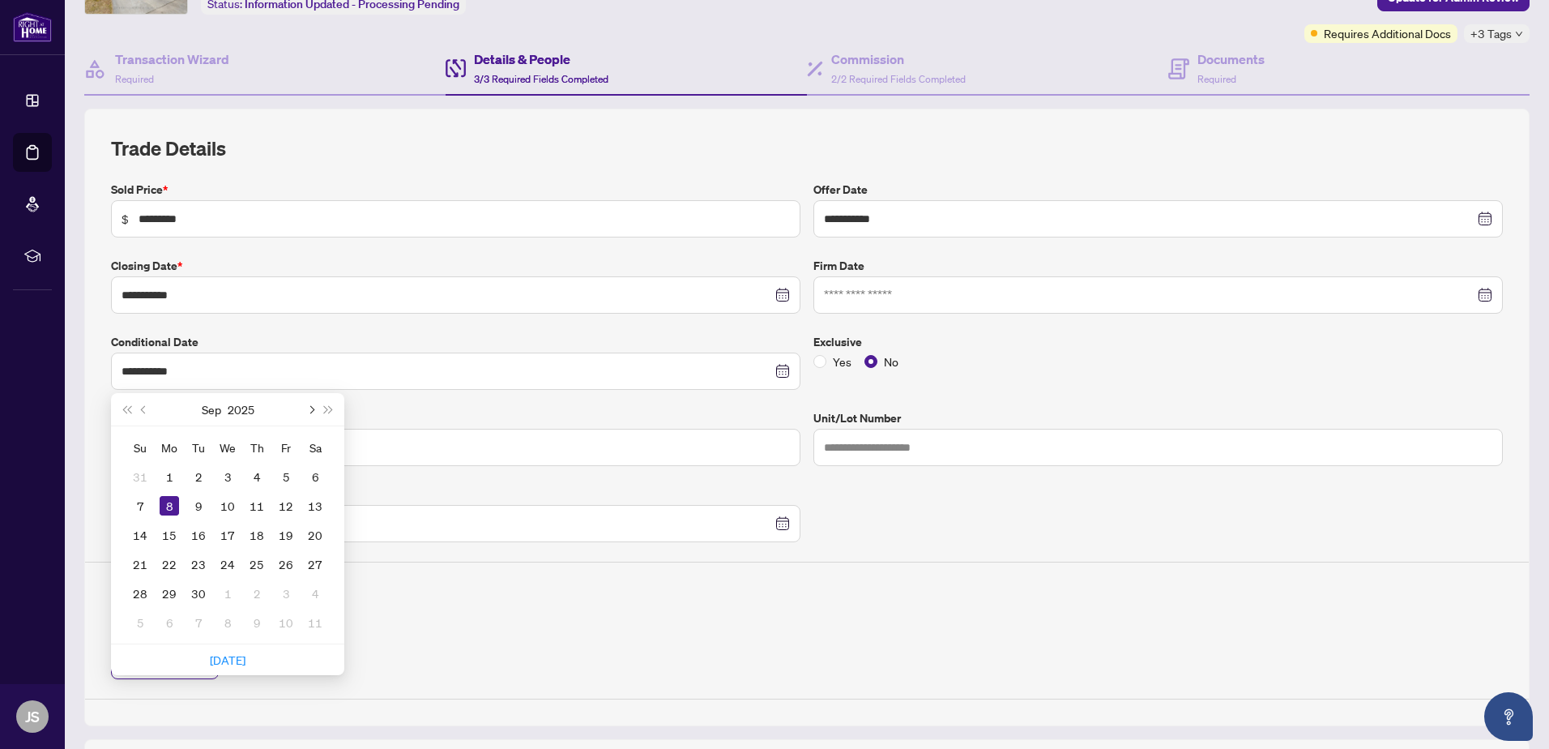
click at [311, 412] on button "Next month (PageDown)" at bounding box center [310, 409] width 18 height 32
type input "**********"
click at [257, 596] on div "30" at bounding box center [256, 592] width 19 height 19
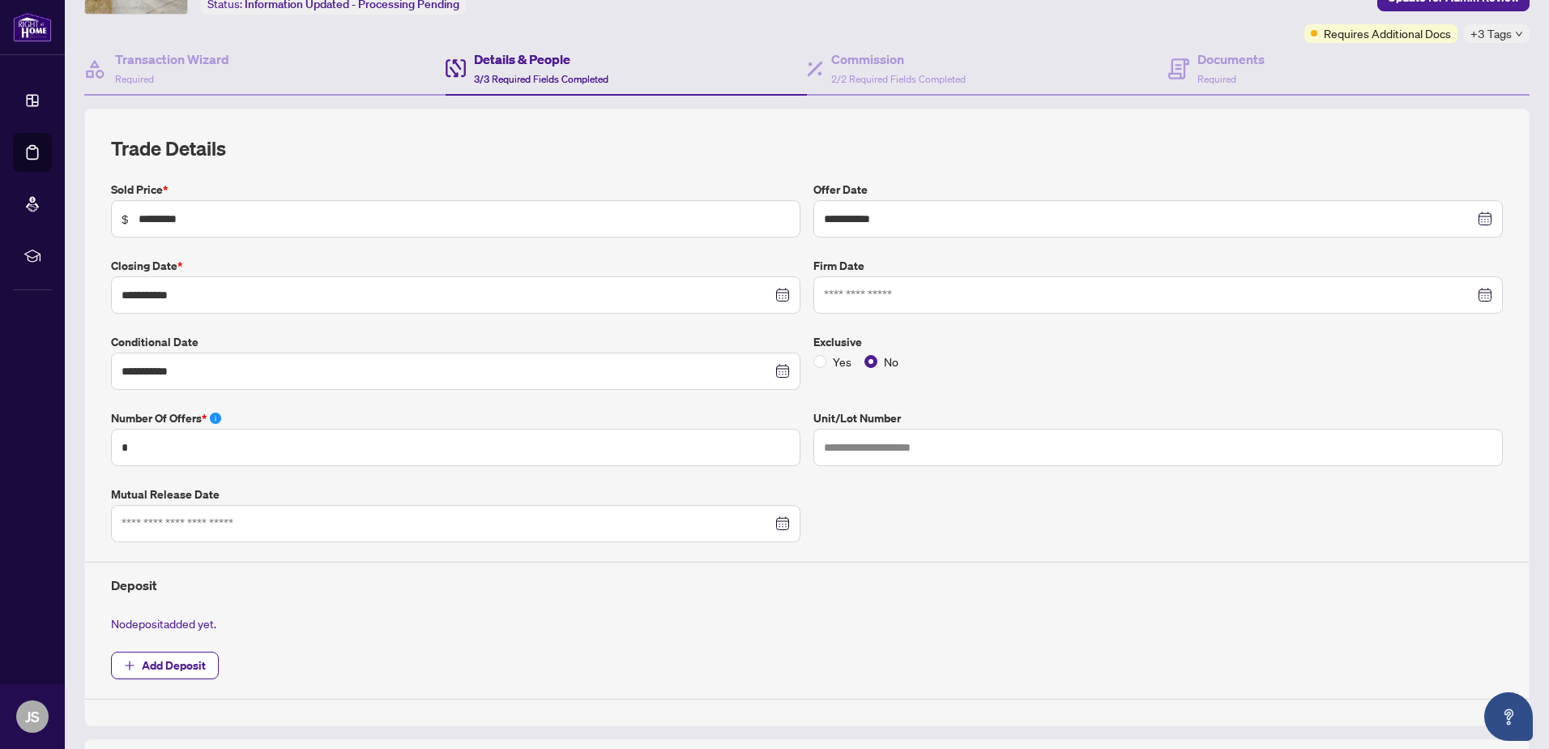
scroll to position [0, 0]
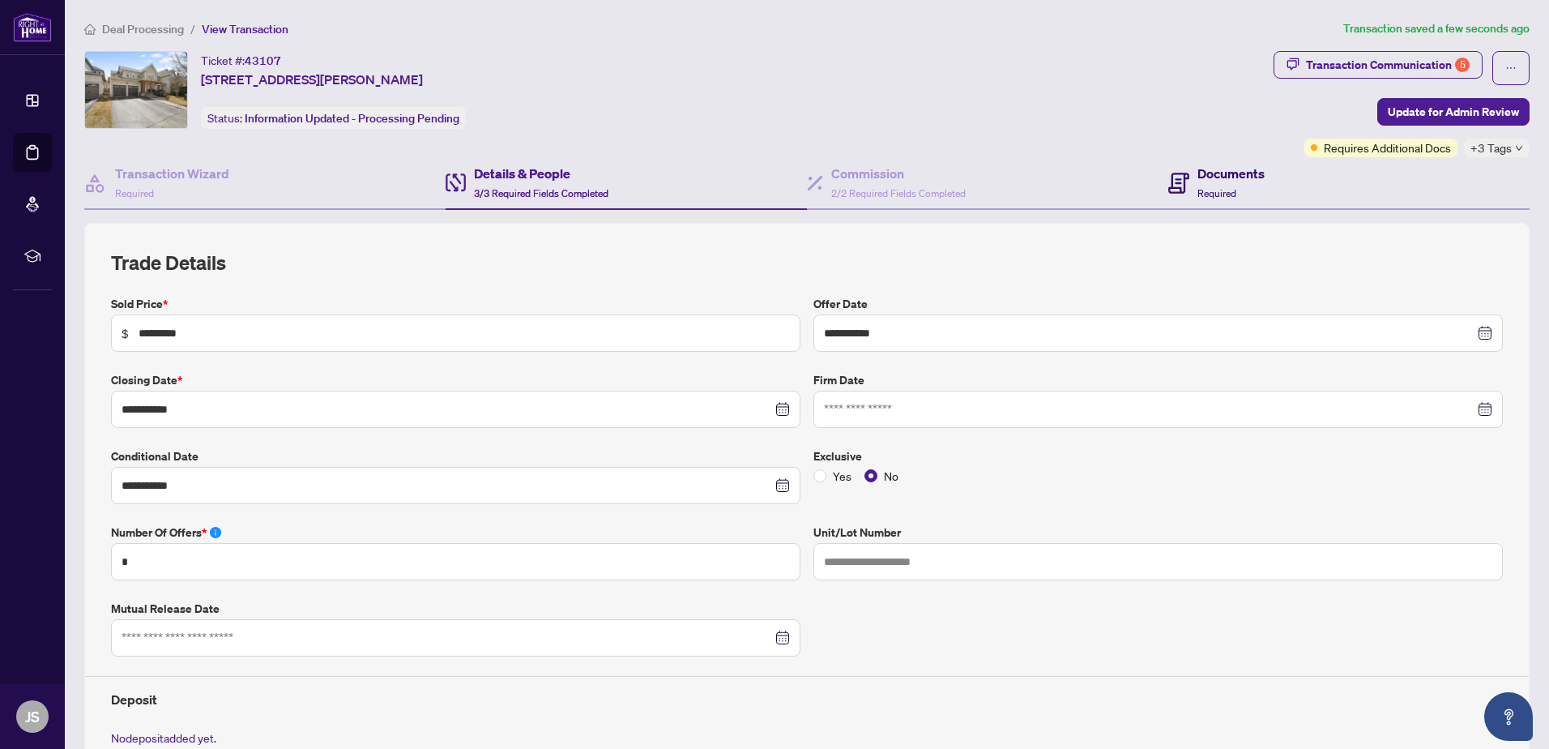
click at [1183, 186] on div "Documents Required" at bounding box center [1216, 183] width 96 height 38
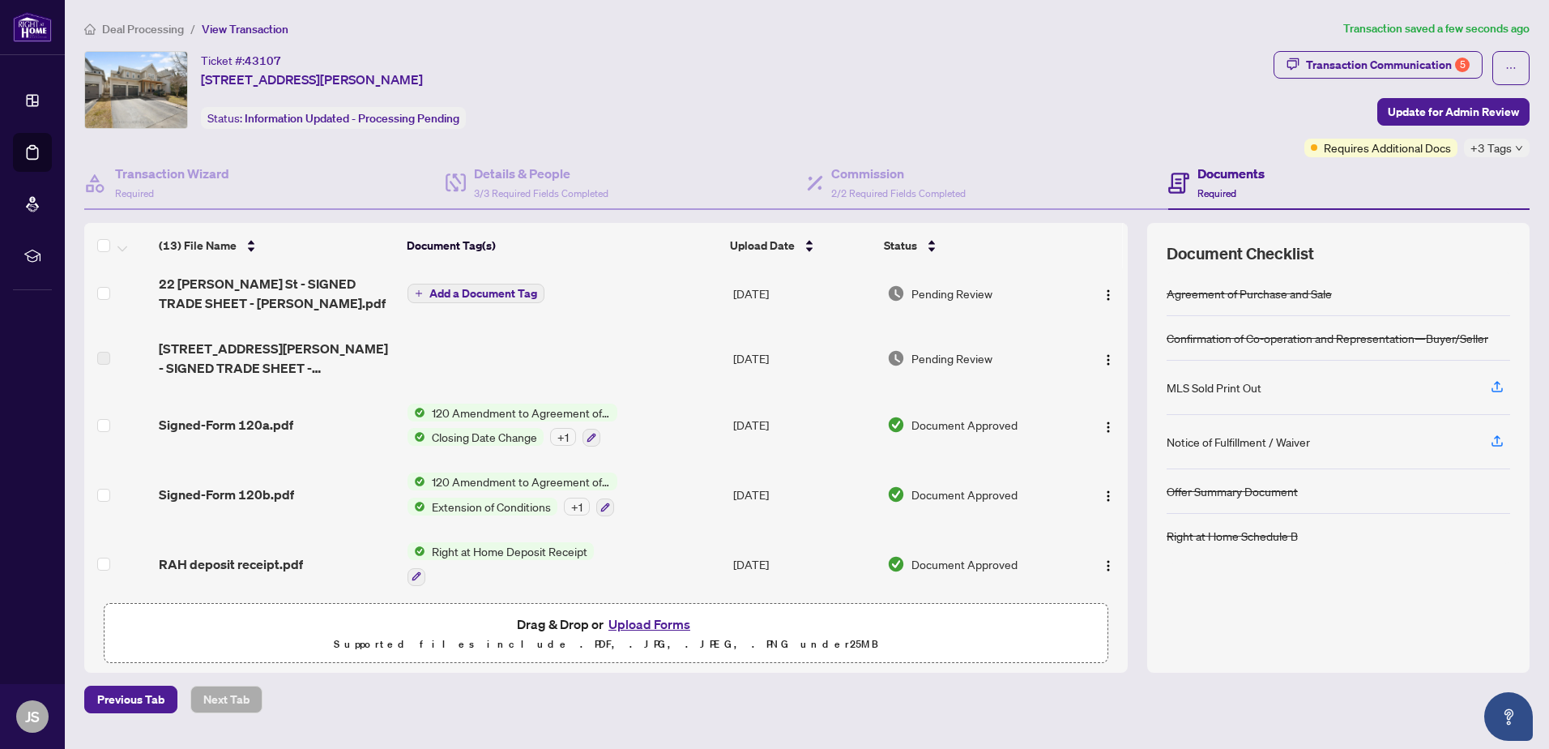
scroll to position [243, 0]
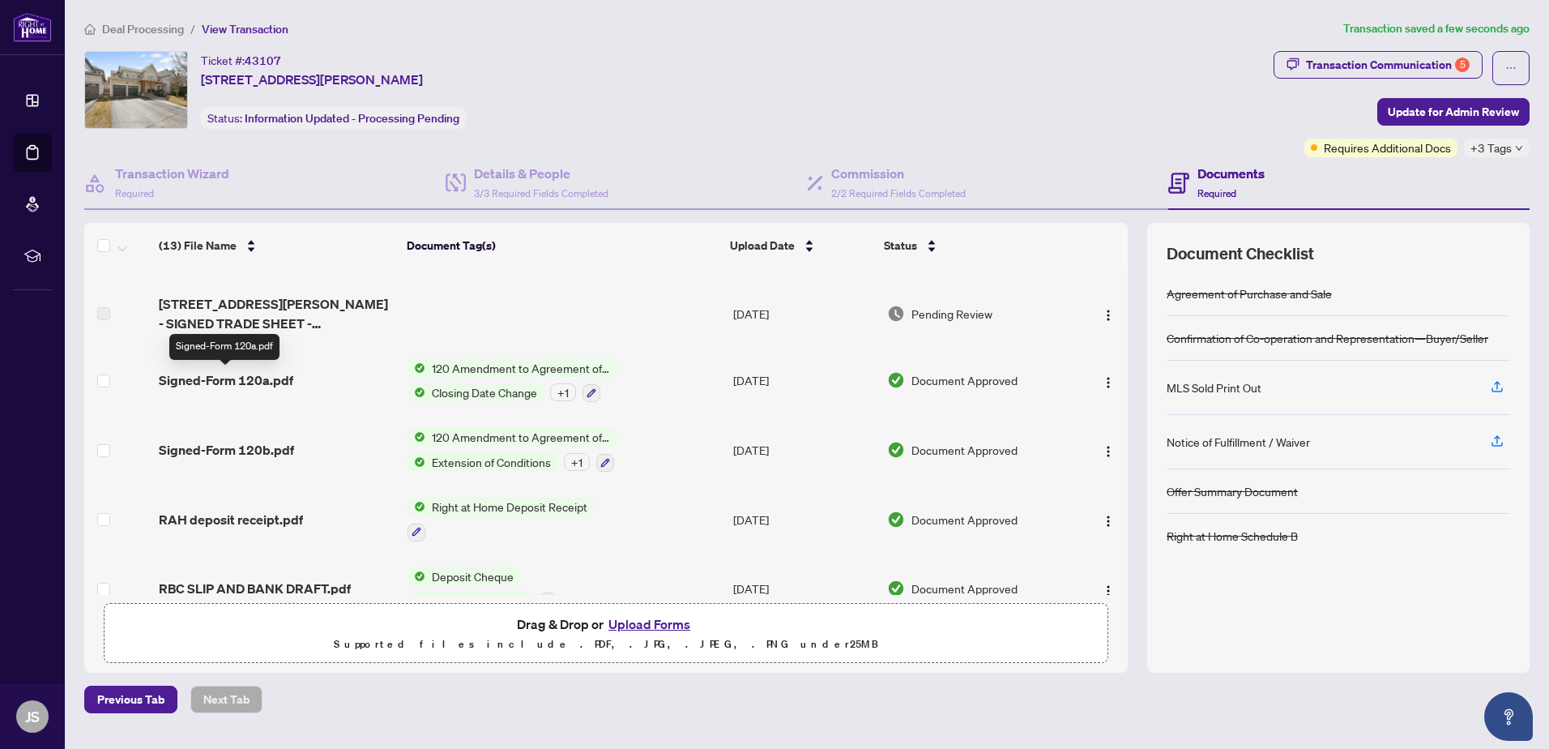
click at [244, 379] on span "Signed-Form 120a.pdf" at bounding box center [226, 379] width 135 height 19
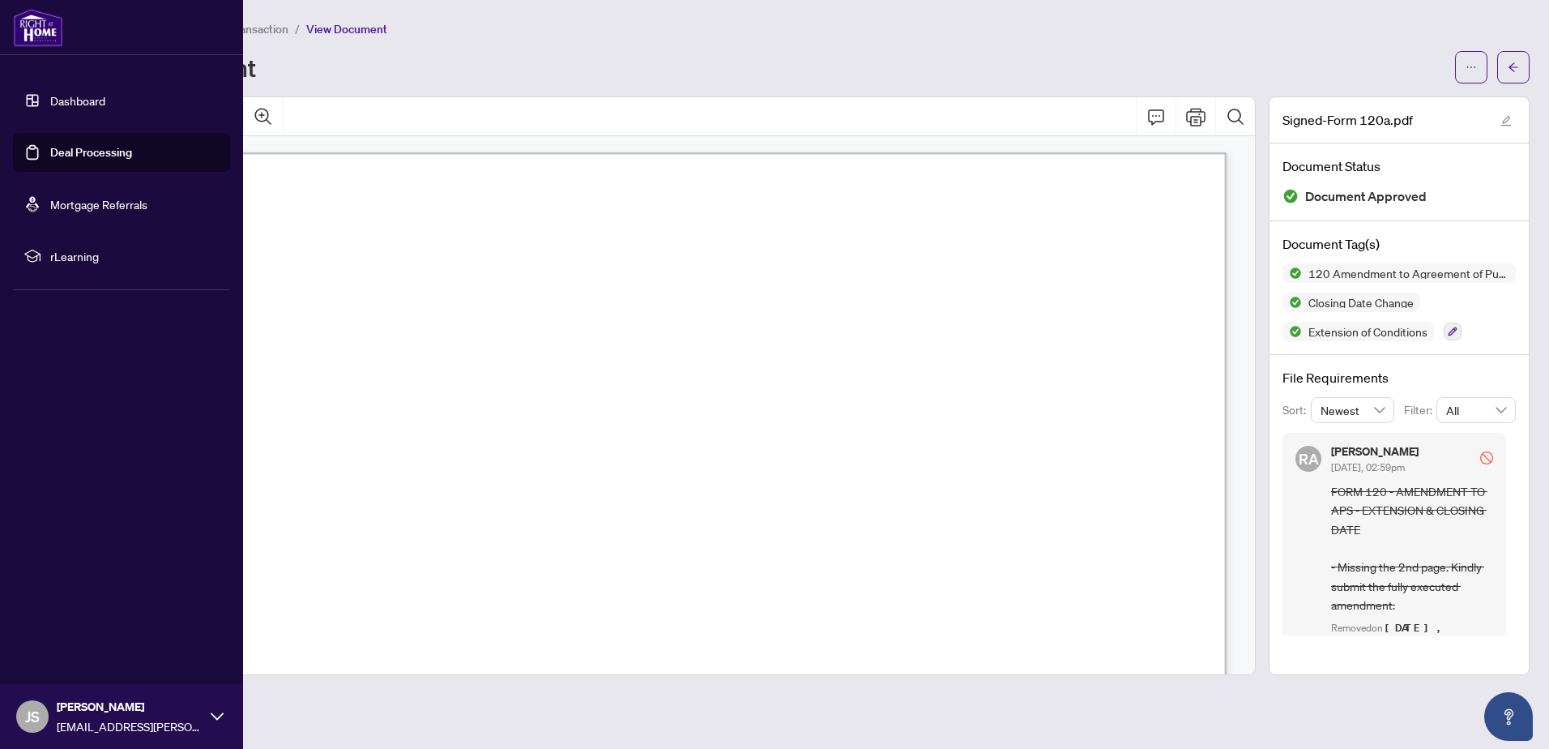
click at [80, 100] on link "Dashboard" at bounding box center [77, 100] width 55 height 15
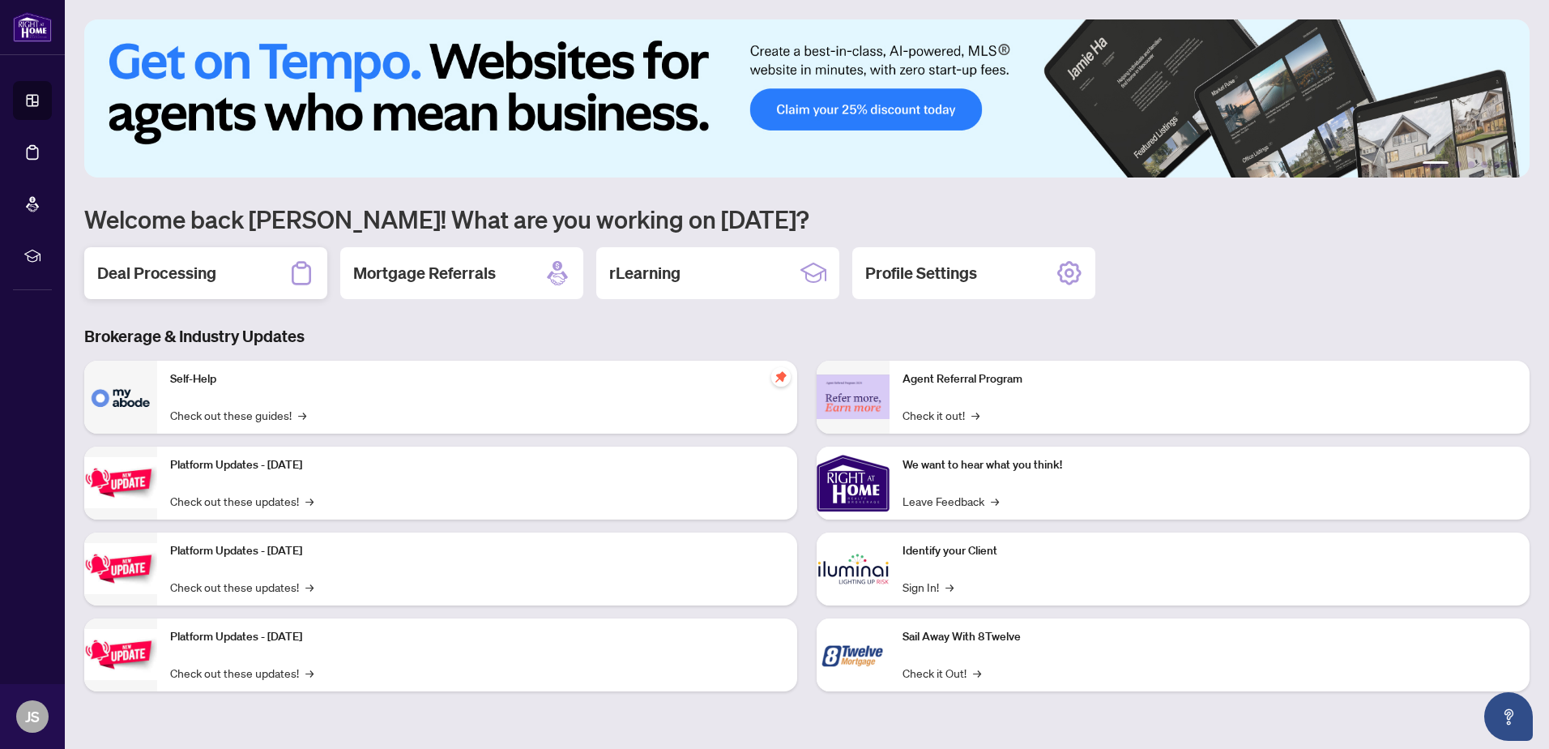
click at [224, 278] on div "Deal Processing" at bounding box center [205, 273] width 243 height 52
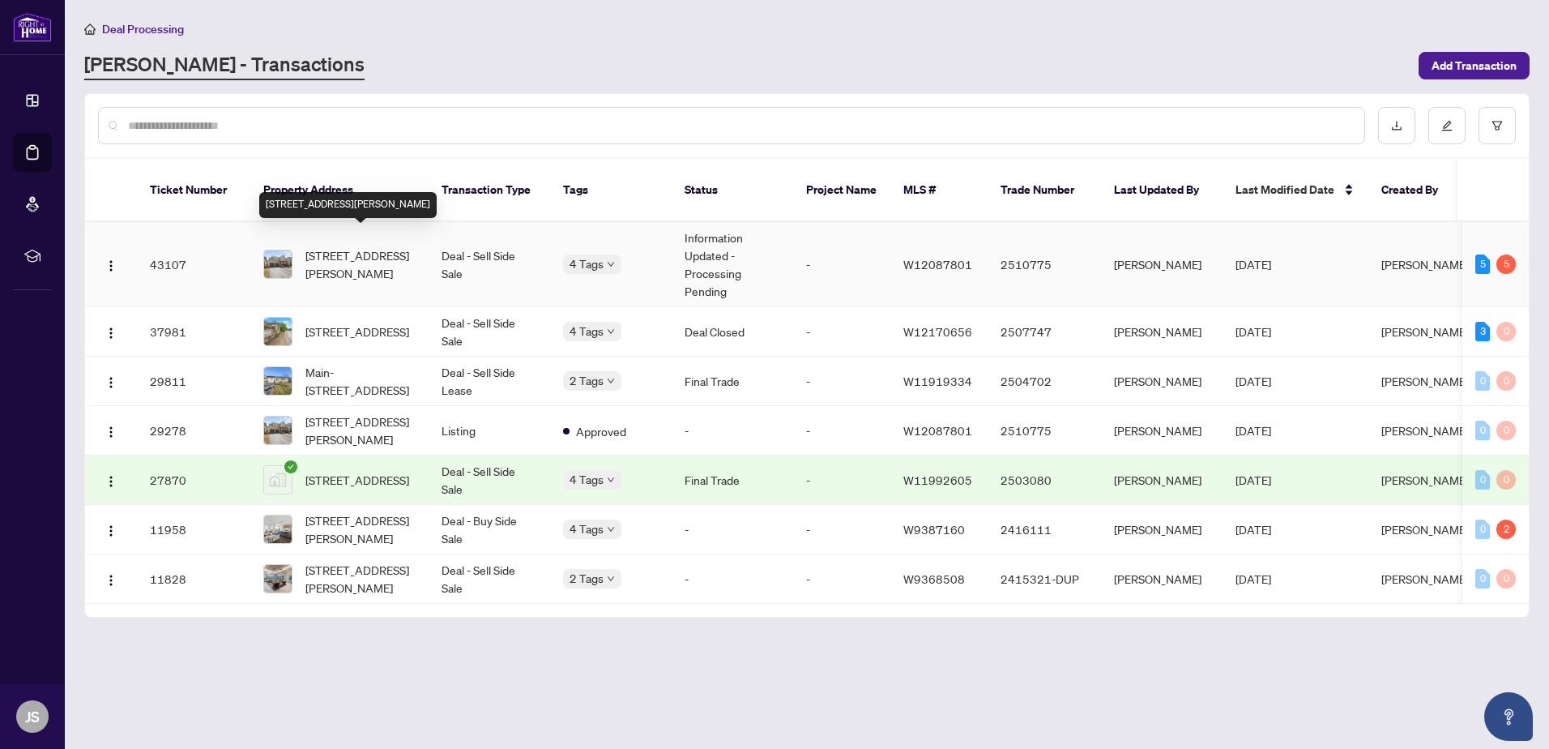
click at [342, 246] on span "[STREET_ADDRESS][PERSON_NAME]" at bounding box center [360, 264] width 110 height 36
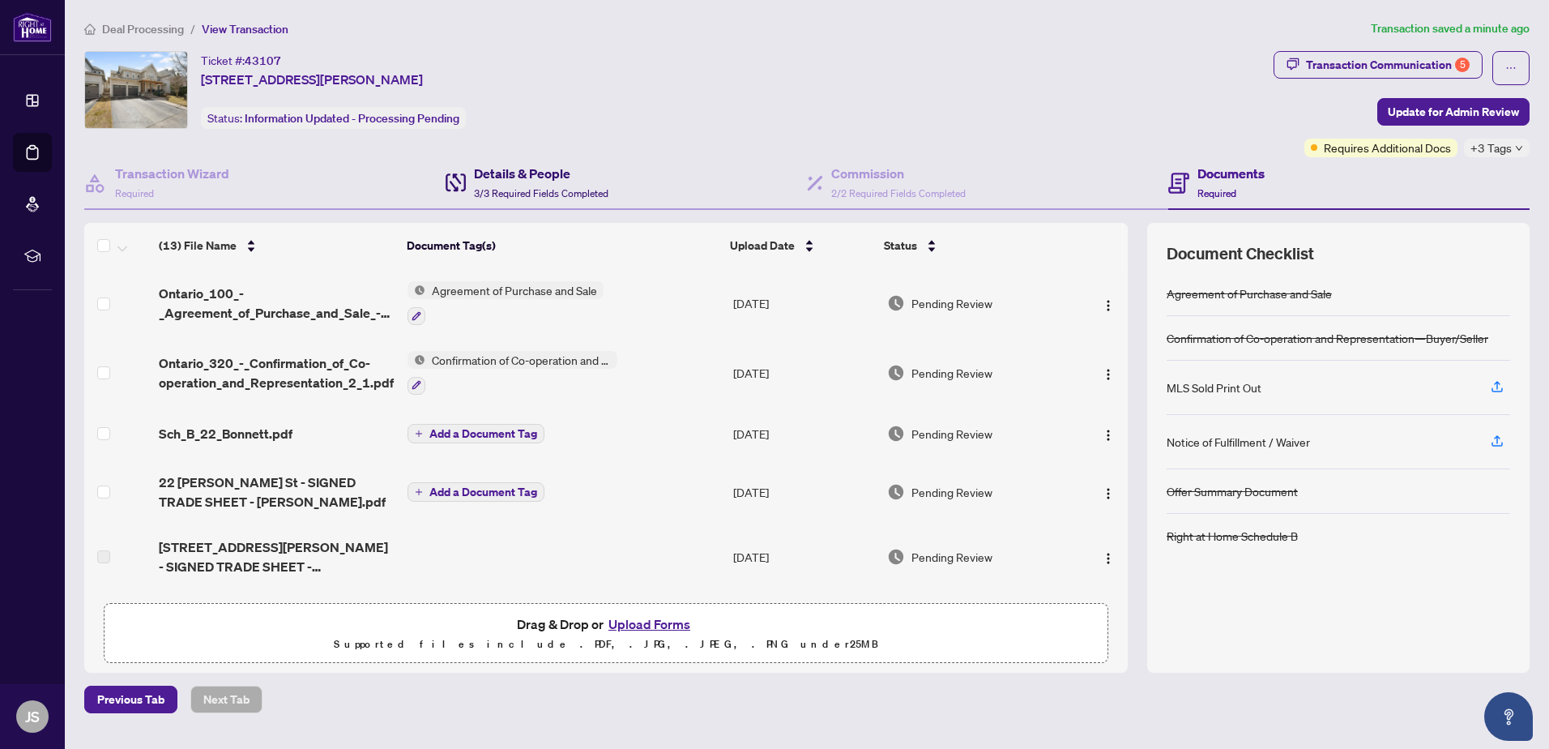
click at [522, 180] on h4 "Details & People" at bounding box center [541, 173] width 135 height 19
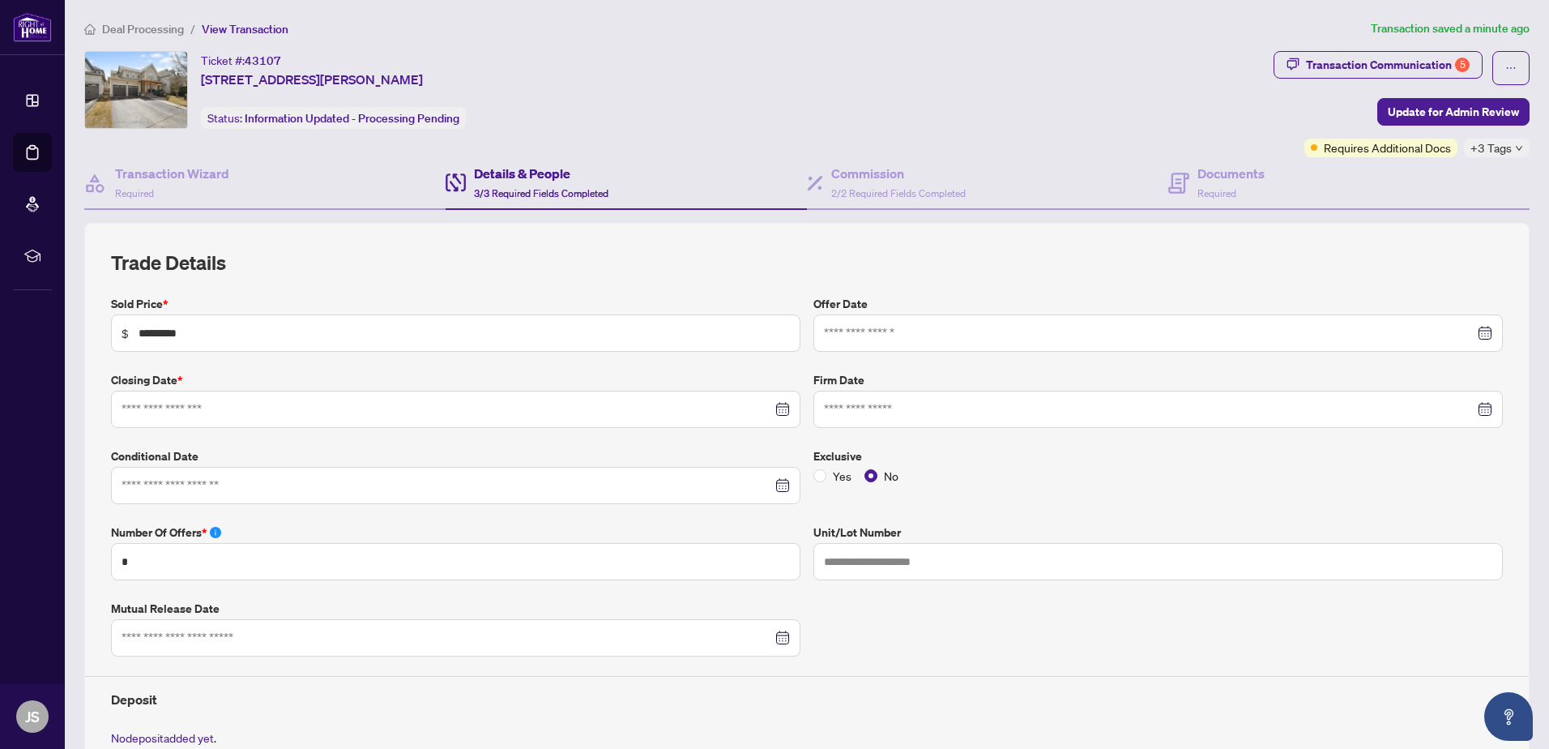
type input "**********"
click at [1408, 107] on span "Update for Admin Review" at bounding box center [1453, 112] width 131 height 26
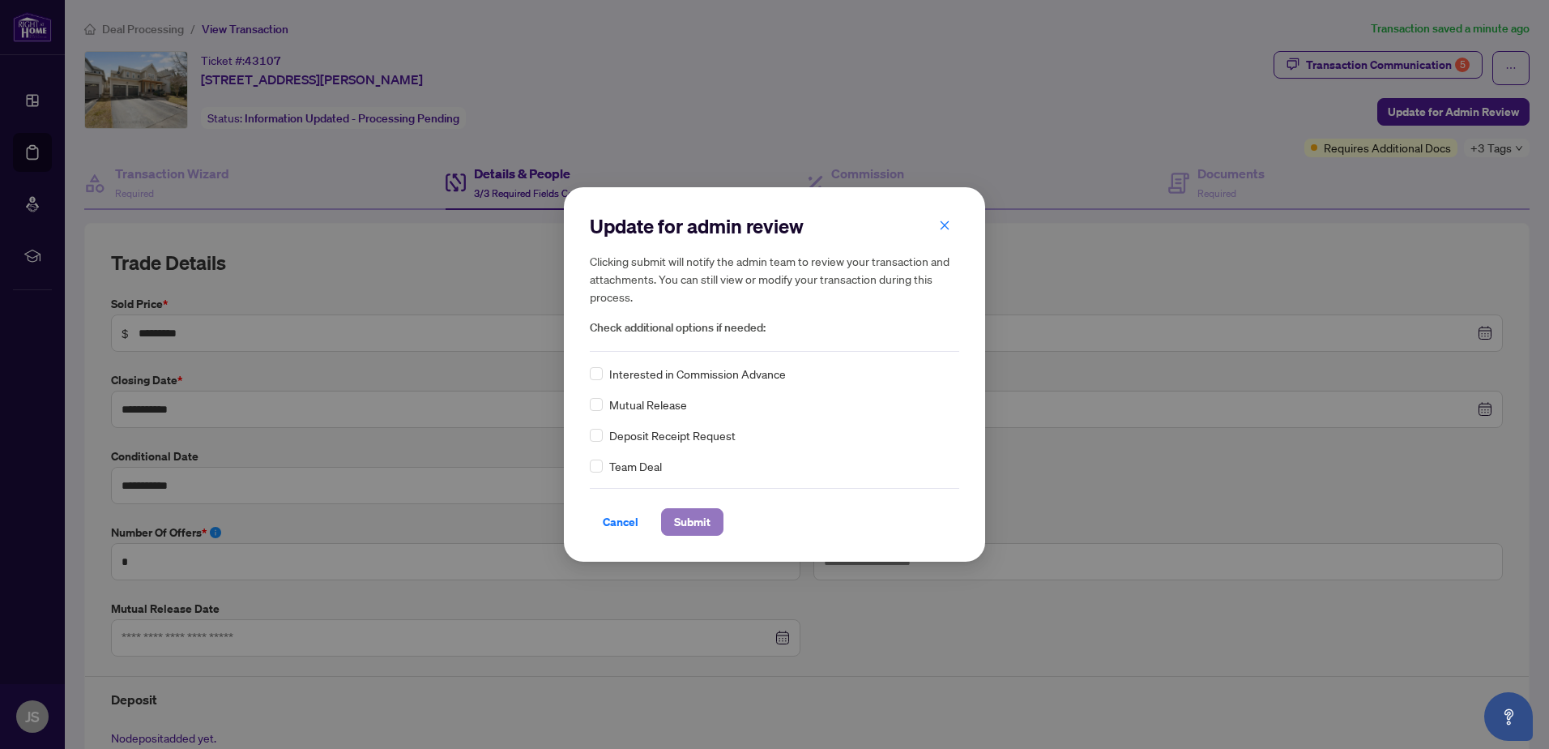
click at [707, 523] on span "Submit" at bounding box center [692, 522] width 36 height 26
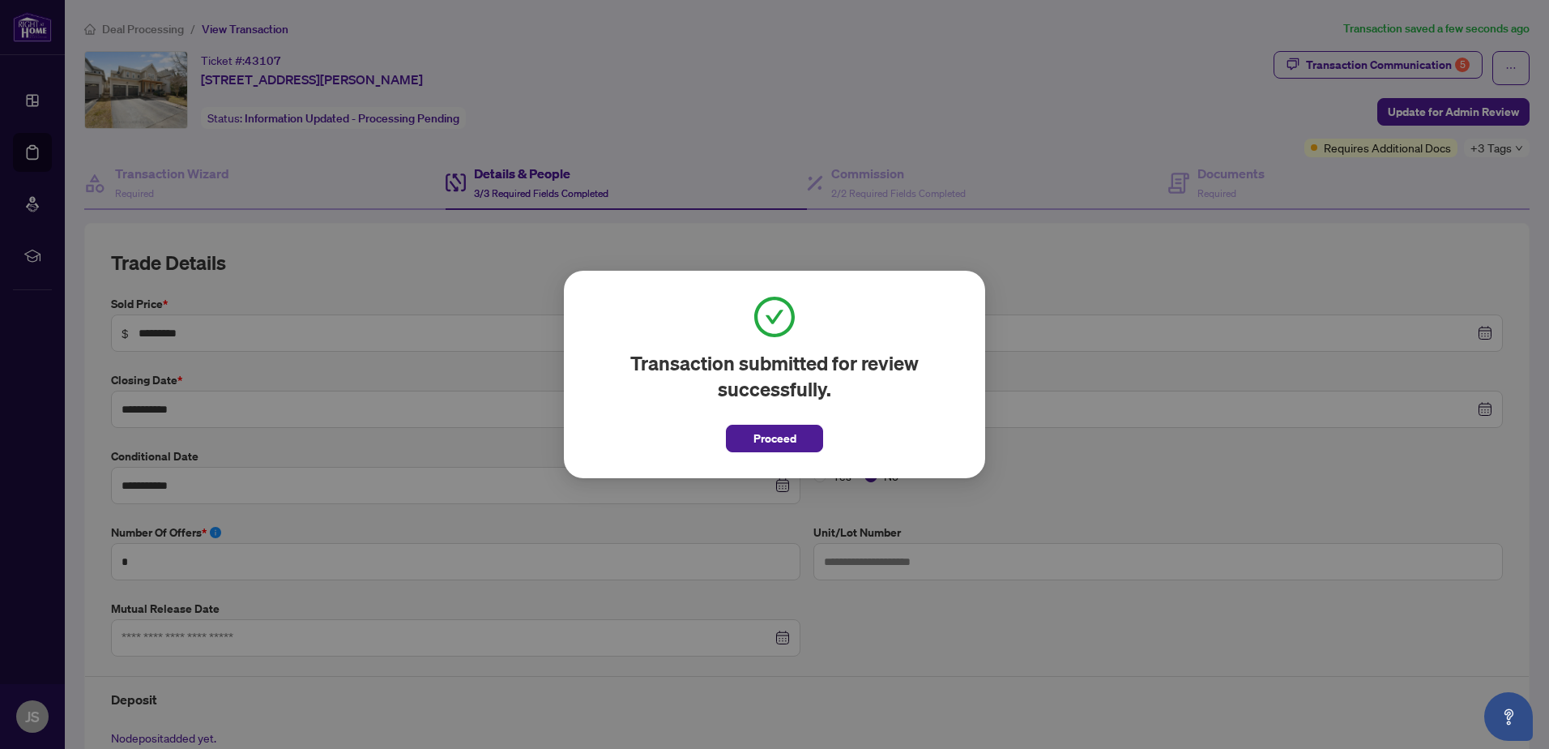
click at [1138, 276] on div "Transaction submitted for review successfully. Proceed Cancel OK" at bounding box center [774, 374] width 1549 height 749
